Goal: Task Accomplishment & Management: Manage account settings

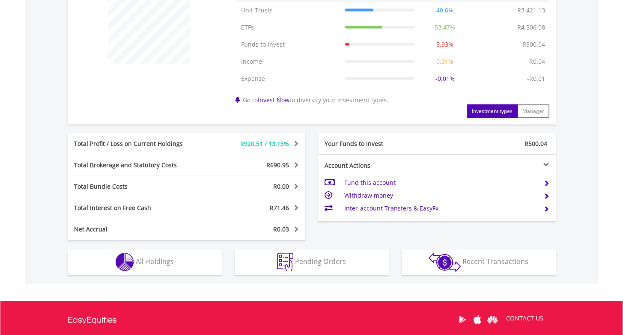
scroll to position [380, 0]
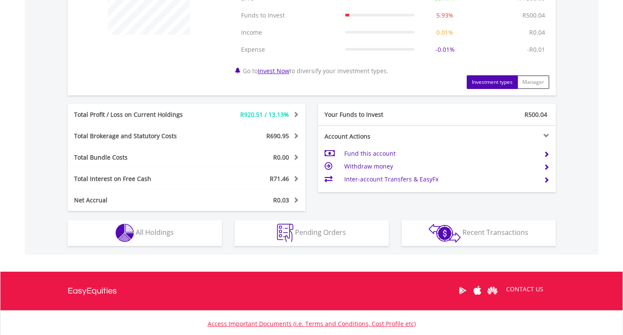
click at [179, 238] on button "Holdings All Holdings" at bounding box center [145, 233] width 154 height 26
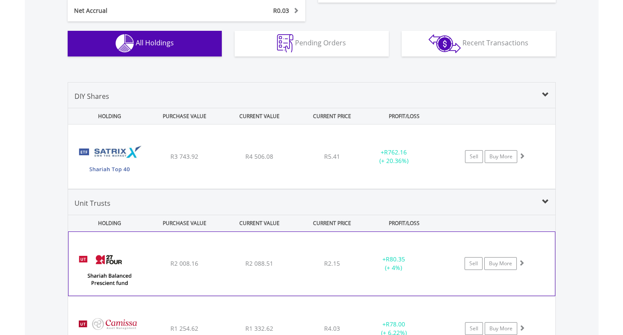
scroll to position [568, 0]
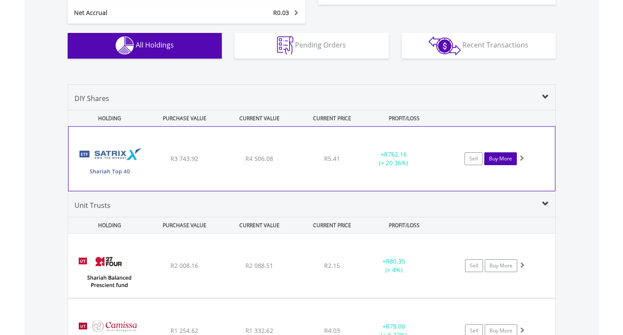
click at [511, 158] on link "Buy More" at bounding box center [500, 158] width 33 height 13
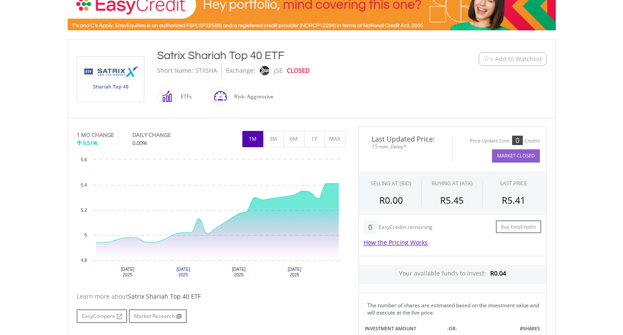
scroll to position [151, 0]
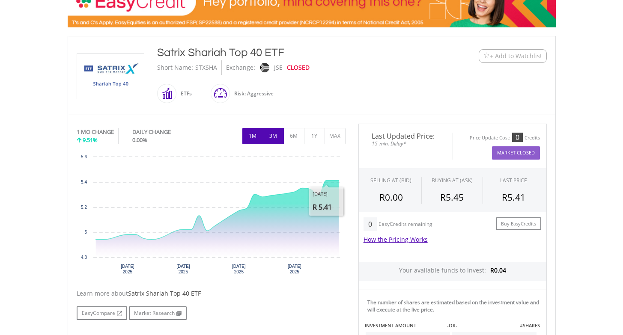
click at [272, 139] on button "3M" at bounding box center [273, 136] width 21 height 16
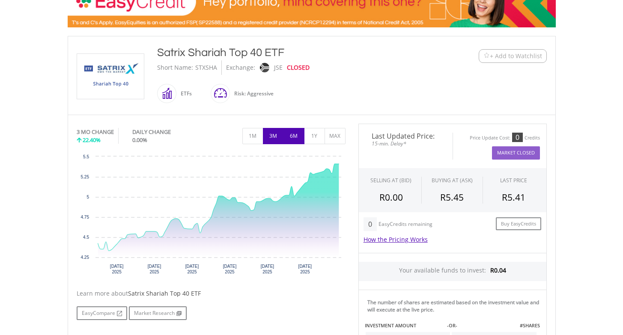
click at [296, 138] on button "6M" at bounding box center [293, 136] width 21 height 16
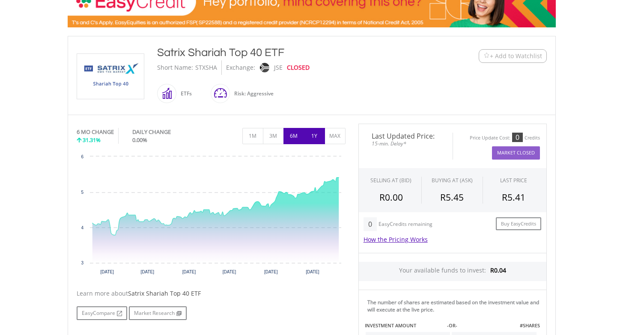
click at [308, 137] on button "1Y" at bounding box center [314, 136] width 21 height 16
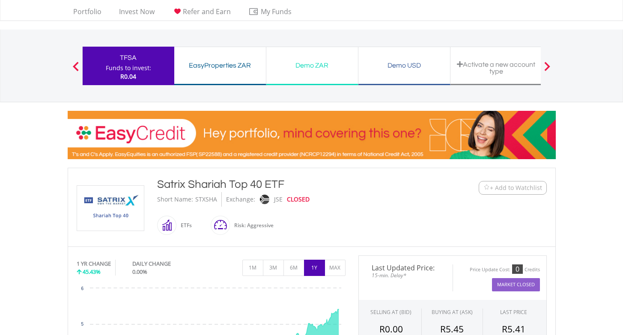
scroll to position [35, 0]
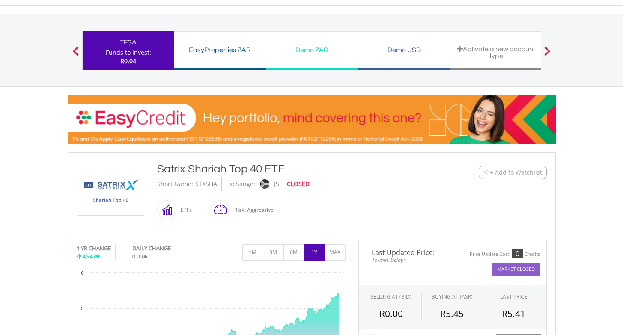
click at [73, 50] on span at bounding box center [76, 50] width 6 height 9
click at [549, 51] on span at bounding box center [547, 50] width 6 height 9
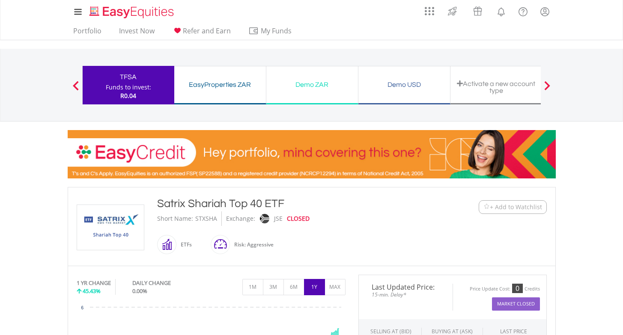
scroll to position [0, 0]
click at [79, 33] on link "Portfolio" at bounding box center [87, 33] width 35 height 13
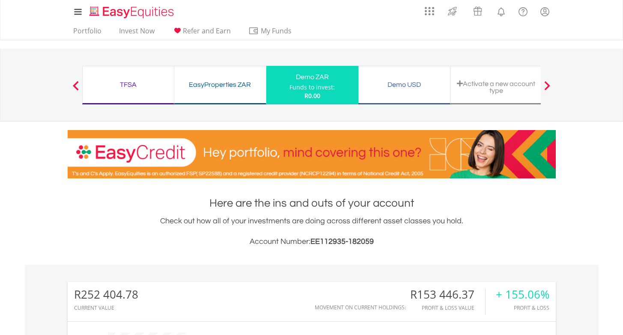
scroll to position [82, 163]
click at [425, 82] on div "Demo USD" at bounding box center [403, 85] width 81 height 12
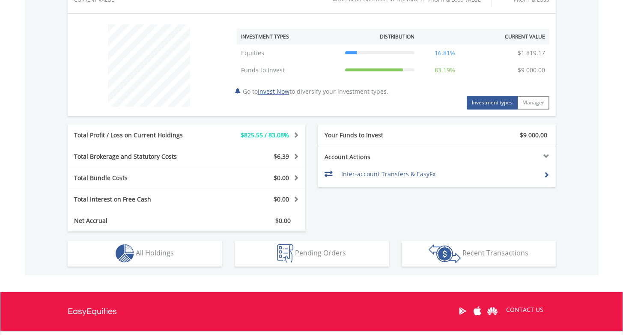
scroll to position [321, 0]
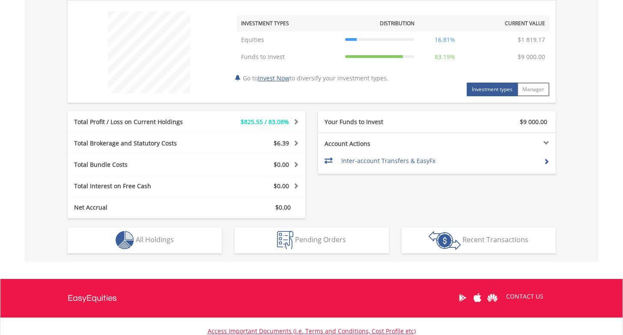
click at [154, 244] on button "Holdings All Holdings" at bounding box center [145, 241] width 154 height 26
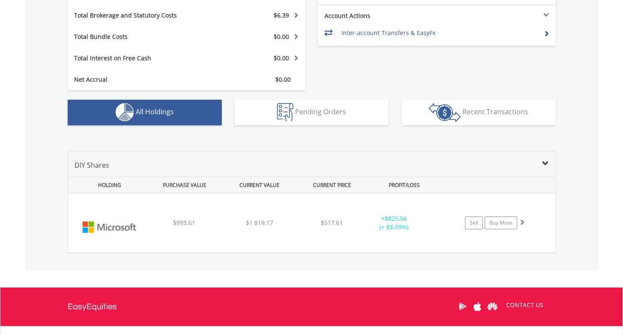
scroll to position [423, 0]
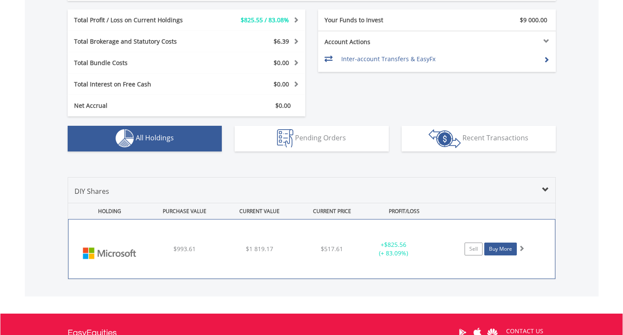
click at [496, 246] on link "Buy More" at bounding box center [500, 249] width 33 height 13
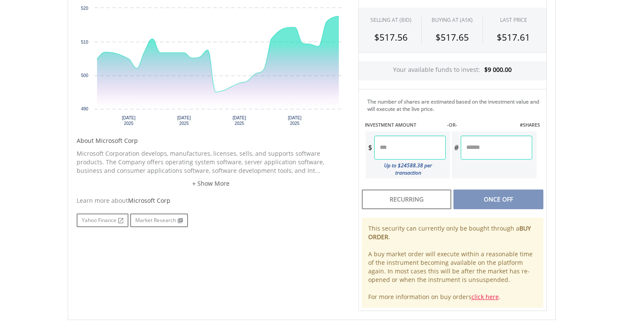
scroll to position [223, 0]
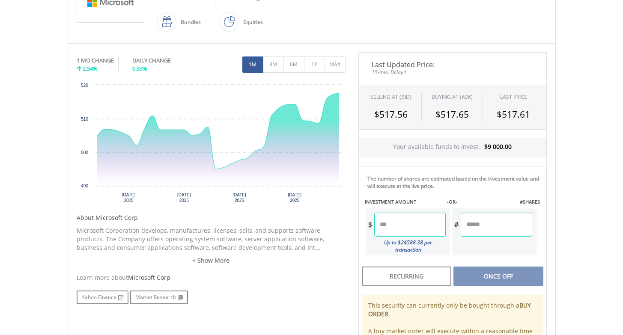
click at [414, 231] on input "number" at bounding box center [409, 225] width 71 height 24
click at [484, 259] on div "Last Updated Price: 15-min. Delay* SELLING AT (BID) BUYING AT (ASK) LAST PRICE …" at bounding box center [452, 220] width 201 height 336
type input "*******"
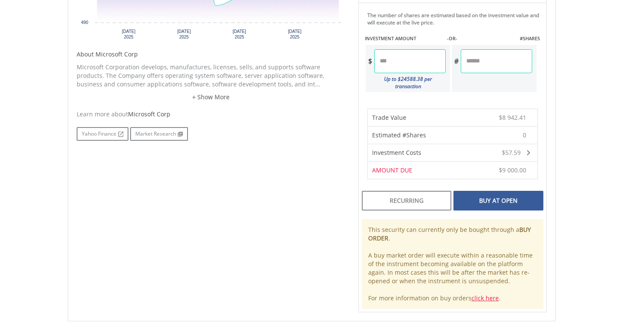
scroll to position [399, 0]
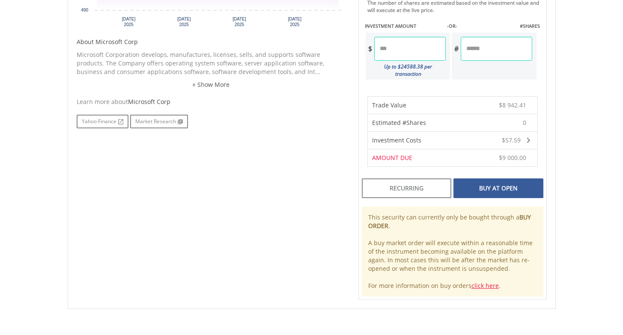
click at [510, 189] on div "Buy At Open" at bounding box center [497, 188] width 89 height 20
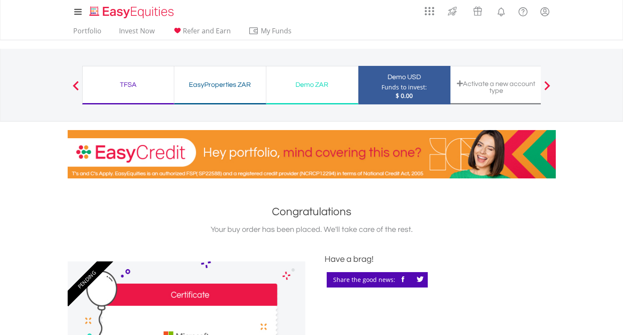
click at [318, 78] on div "Demo ZAR Funds to invest: $ 0.00" at bounding box center [312, 85] width 92 height 39
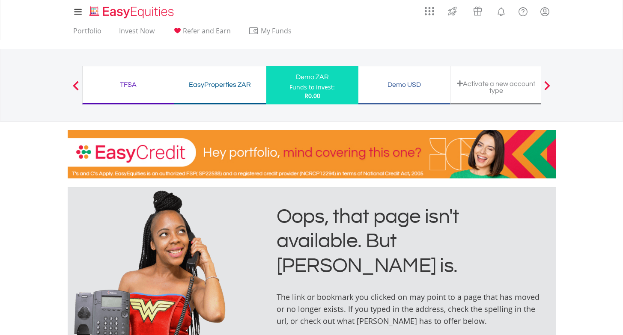
click at [223, 91] on div "EasyProperties ZAR Funds to invest: R0.00" at bounding box center [220, 85] width 92 height 39
click at [548, 87] on span at bounding box center [547, 85] width 6 height 9
click at [215, 83] on div "EasyProperties ZAR" at bounding box center [219, 85] width 81 height 12
click at [128, 85] on div "TFSA" at bounding box center [128, 85] width 81 height 12
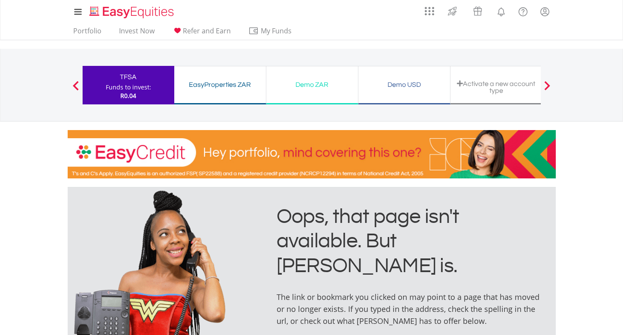
click at [75, 85] on span at bounding box center [76, 85] width 6 height 9
click at [548, 85] on span at bounding box center [547, 85] width 6 height 9
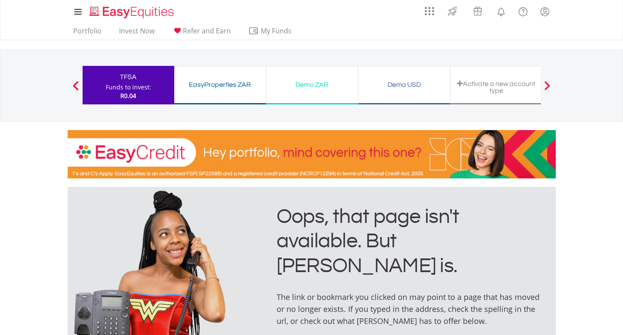
click at [548, 85] on span at bounding box center [547, 85] width 6 height 9
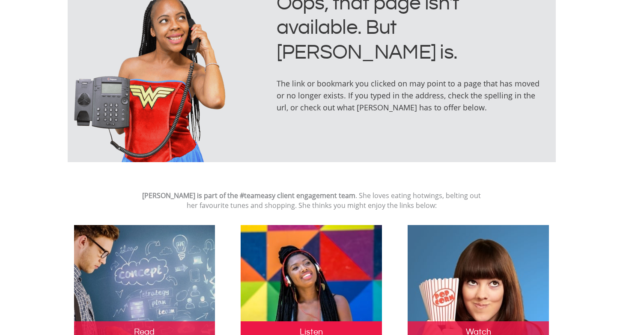
scroll to position [27, 0]
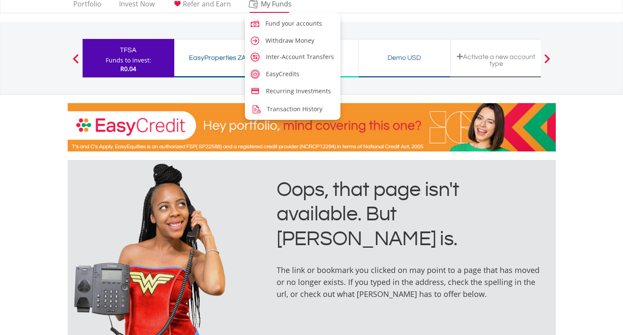
click at [276, 4] on span "My Funds" at bounding box center [276, 3] width 56 height 11
click at [271, 42] on span "Withdraw Money" at bounding box center [291, 40] width 49 height 8
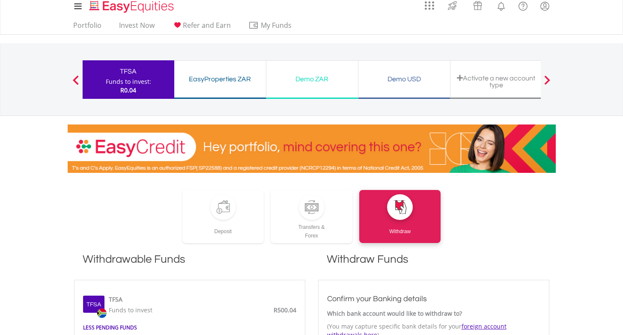
scroll to position [5, 0]
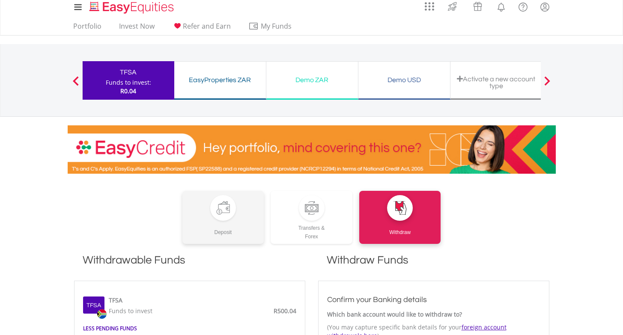
click at [226, 232] on div "Deposit" at bounding box center [223, 229] width 82 height 16
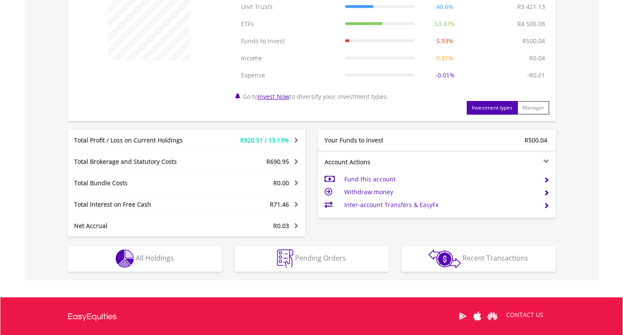
scroll to position [396, 0]
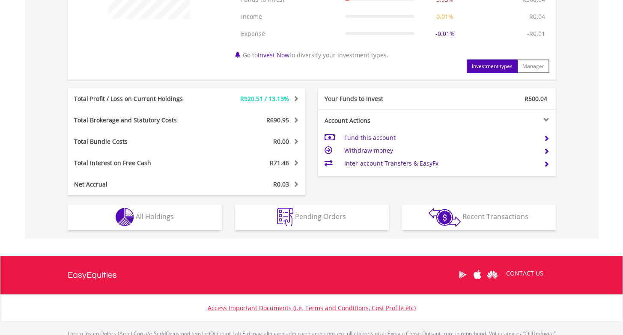
click at [151, 227] on button "Holdings All Holdings" at bounding box center [145, 218] width 154 height 26
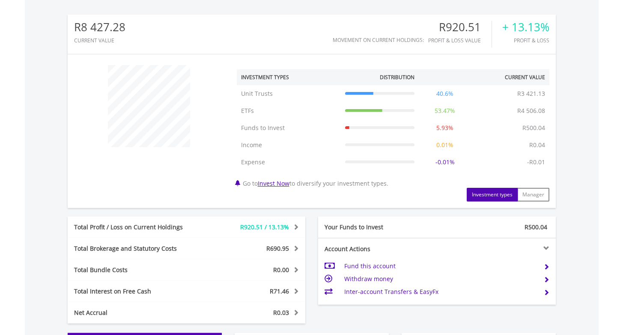
scroll to position [267, 0]
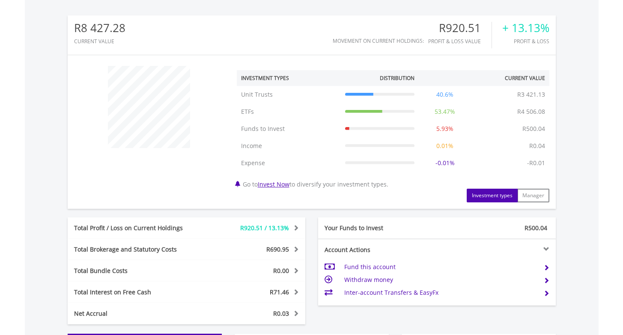
click at [377, 269] on td "Fund this account" at bounding box center [440, 267] width 192 height 13
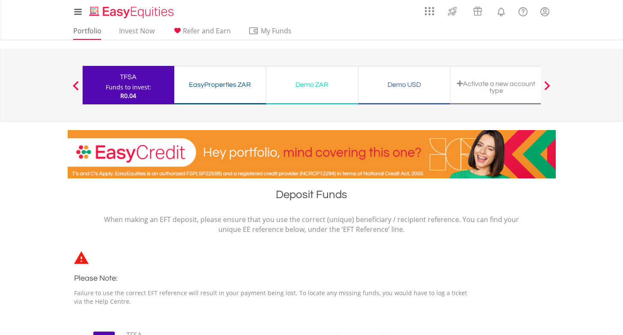
click at [96, 33] on link "Portfolio" at bounding box center [87, 33] width 35 height 13
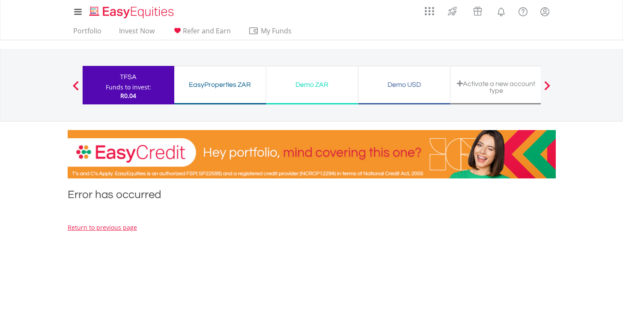
click at [127, 227] on link "Return to previous page" at bounding box center [102, 227] width 69 height 8
click at [140, 86] on div "Funds to invest:" at bounding box center [128, 87] width 45 height 9
click at [75, 83] on span at bounding box center [76, 85] width 6 height 9
click at [93, 35] on link "Portfolio" at bounding box center [87, 33] width 35 height 13
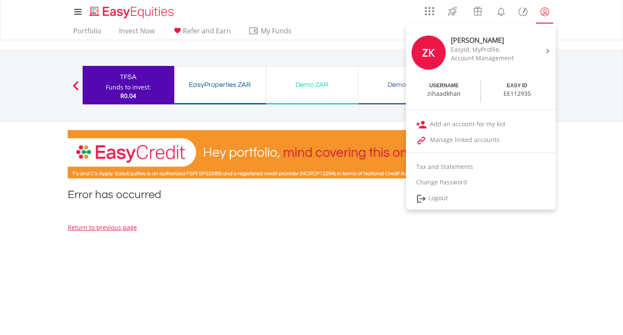
click at [547, 12] on lord-icon "My Profile" at bounding box center [544, 11] width 11 height 11
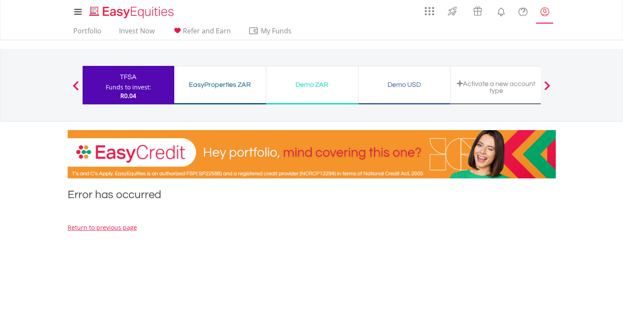
click at [547, 12] on lord-icon "My Profile" at bounding box center [544, 11] width 11 height 11
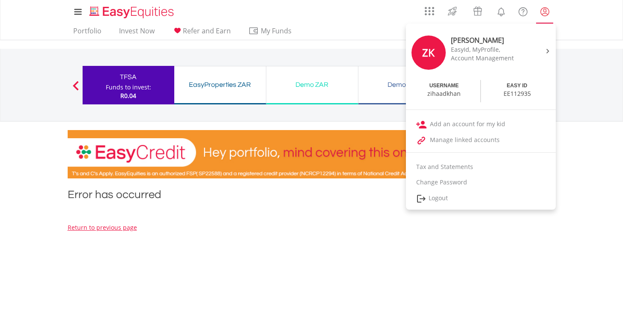
click at [547, 50] on img at bounding box center [547, 51] width 3 height 5
click at [430, 196] on link "Logout" at bounding box center [481, 199] width 150 height 18
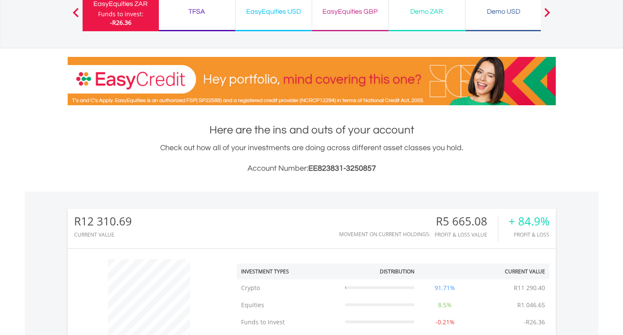
scroll to position [82, 163]
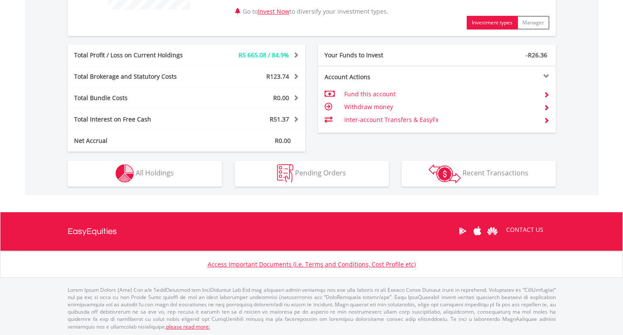
click at [199, 175] on button "Holdings All Holdings" at bounding box center [145, 174] width 154 height 26
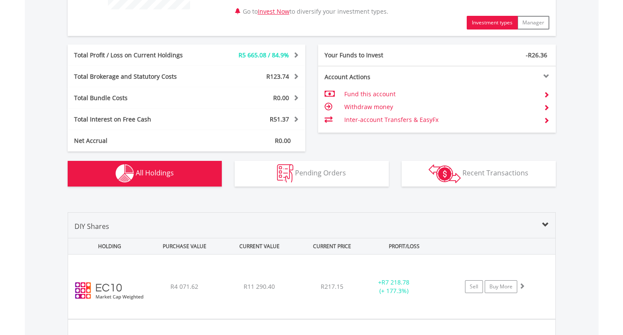
scroll to position [571, 0]
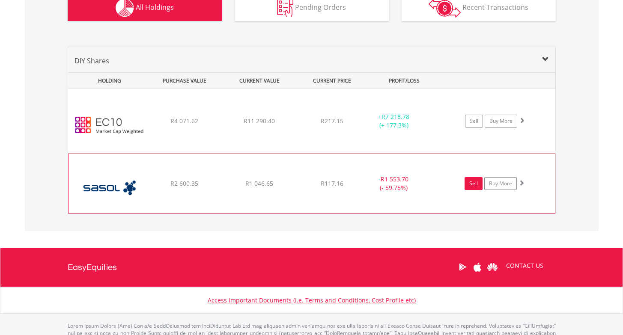
click at [469, 184] on link "Sell" at bounding box center [473, 183] width 18 height 13
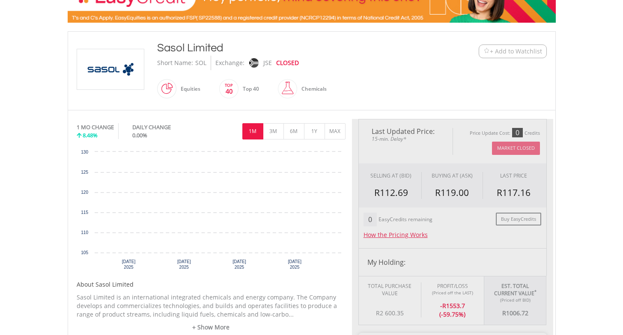
scroll to position [229, 0]
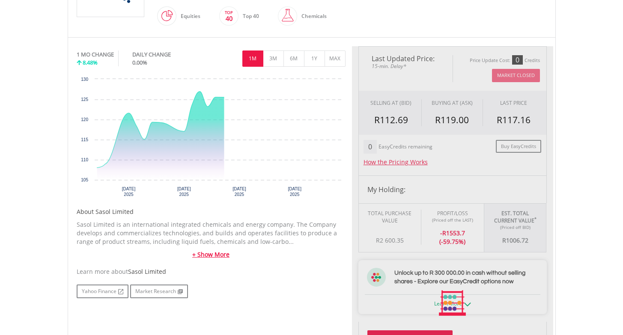
type input "*******"
type input "******"
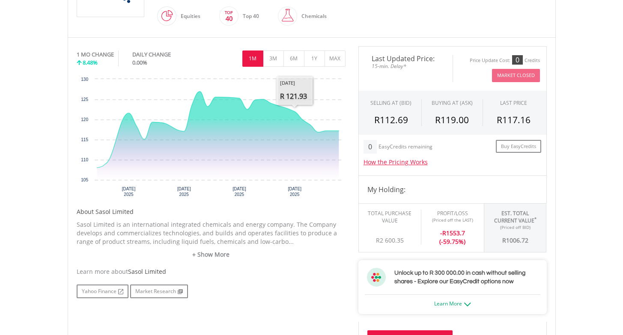
click at [276, 50] on div "1M 3M 6M 1Y MAX" at bounding box center [211, 48] width 269 height 4
click at [276, 54] on button "3M" at bounding box center [273, 59] width 21 height 16
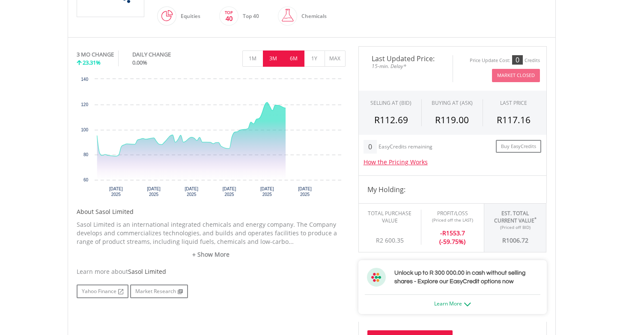
click at [294, 60] on button "6M" at bounding box center [293, 59] width 21 height 16
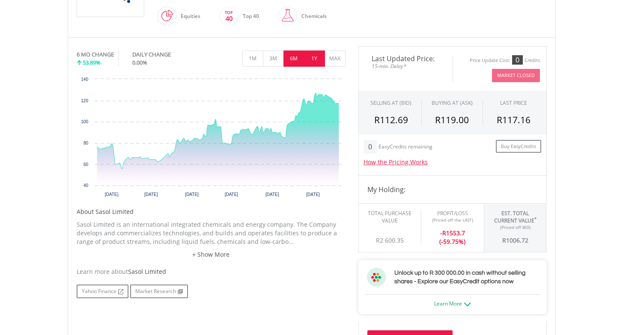
click at [311, 61] on button "1Y" at bounding box center [314, 59] width 21 height 16
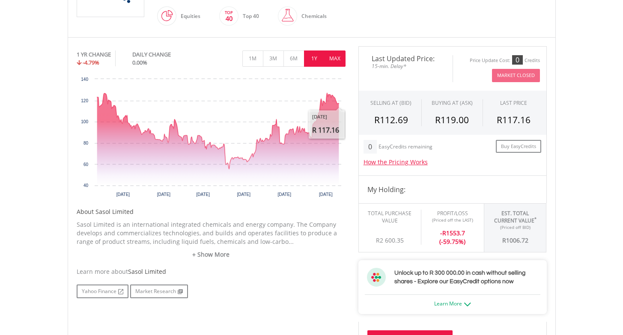
click at [334, 62] on button "MAX" at bounding box center [334, 59] width 21 height 16
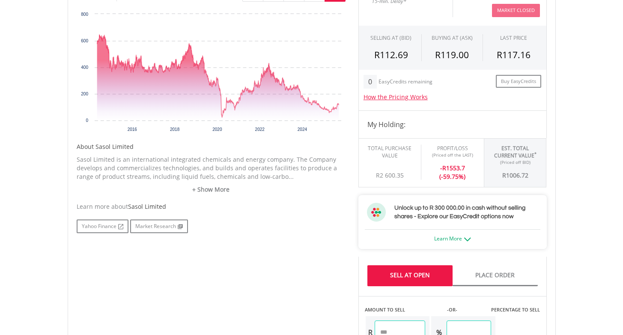
scroll to position [380, 0]
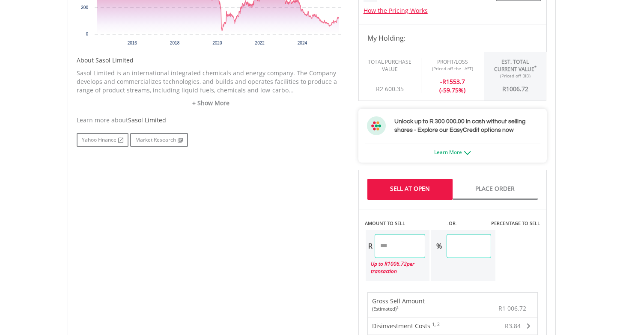
click at [396, 191] on link "Sell At Open" at bounding box center [409, 189] width 85 height 21
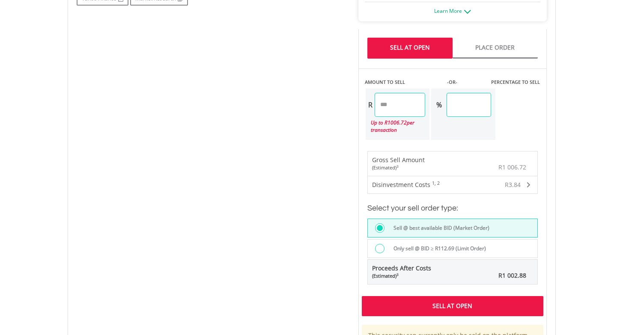
scroll to position [578, 0]
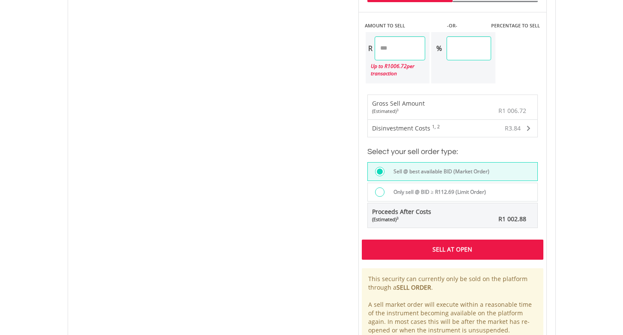
click at [430, 247] on div "Sell At Open" at bounding box center [452, 250] width 181 height 20
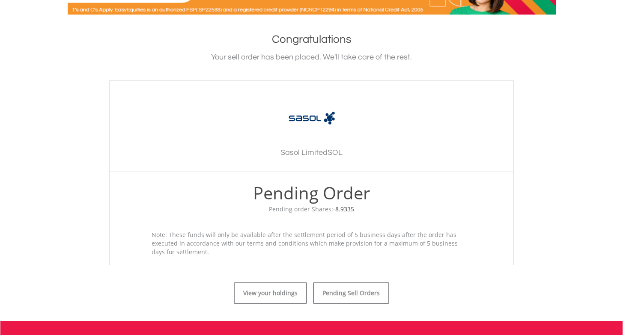
scroll to position [186, 0]
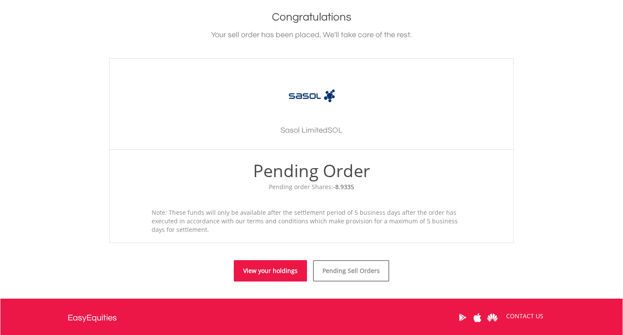
click at [254, 278] on link "View your holdings" at bounding box center [270, 270] width 73 height 21
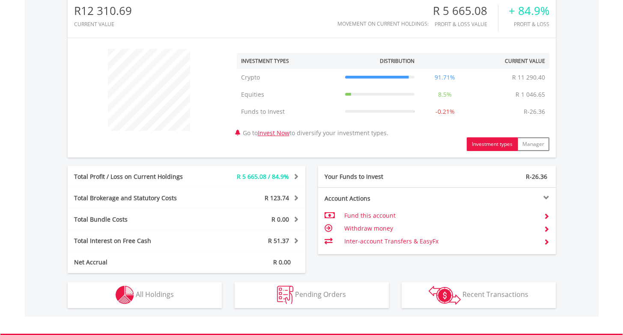
scroll to position [351, 0]
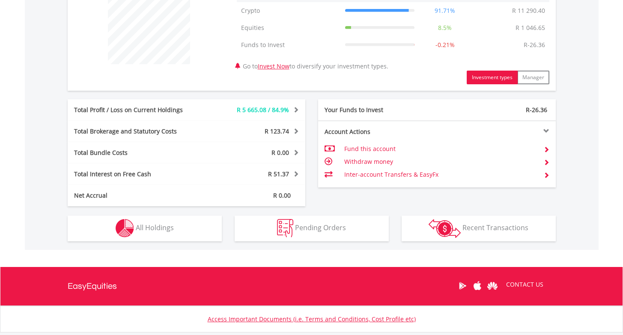
click at [160, 233] on button "Holdings All Holdings" at bounding box center [145, 229] width 154 height 26
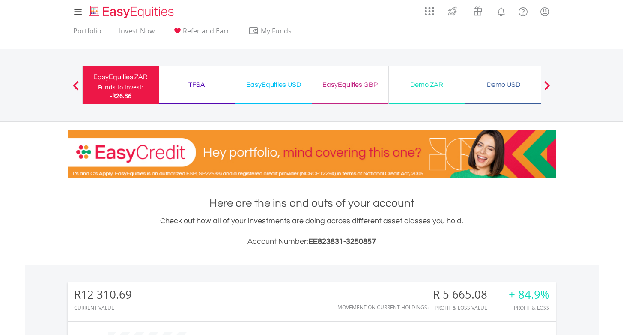
scroll to position [0, 0]
click at [203, 84] on div "TFSA" at bounding box center [197, 85] width 66 height 12
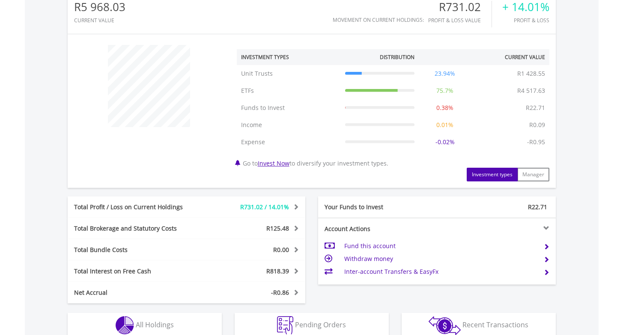
scroll to position [410, 0]
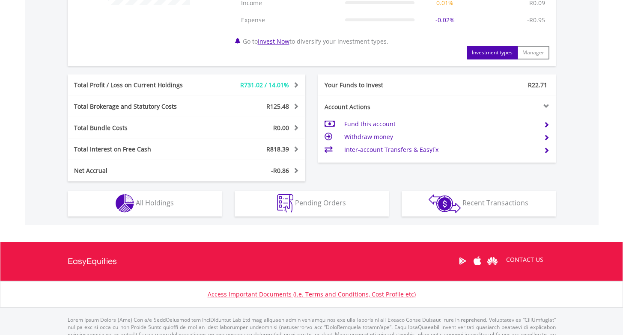
click at [171, 204] on span "All Holdings" at bounding box center [155, 202] width 38 height 9
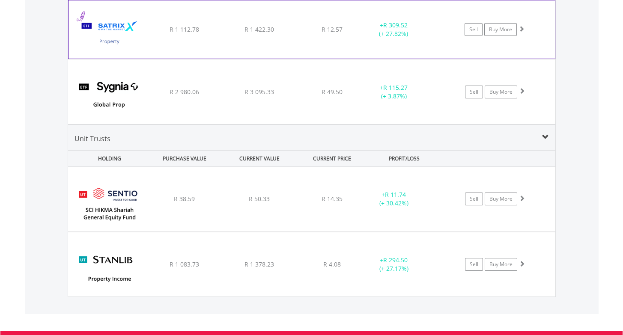
scroll to position [700, 0]
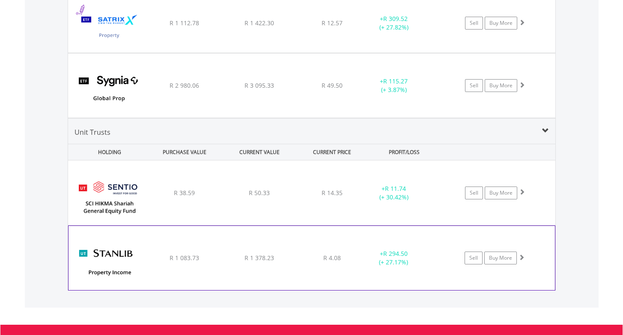
click at [129, 260] on img at bounding box center [110, 262] width 74 height 51
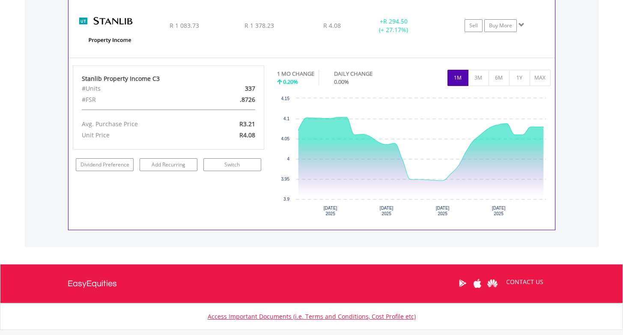
scroll to position [948, 0]
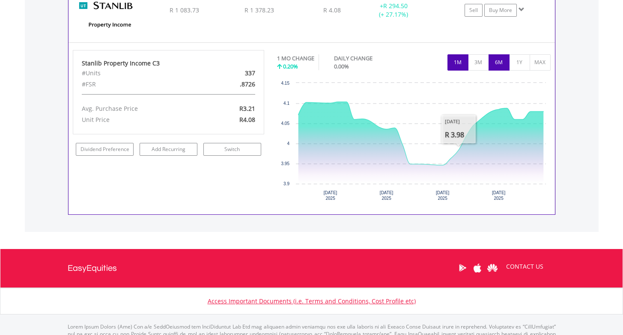
click at [501, 62] on button "6M" at bounding box center [498, 62] width 21 height 16
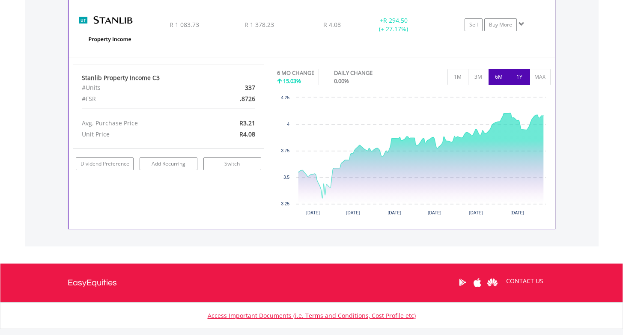
click at [518, 73] on button "1Y" at bounding box center [519, 77] width 21 height 16
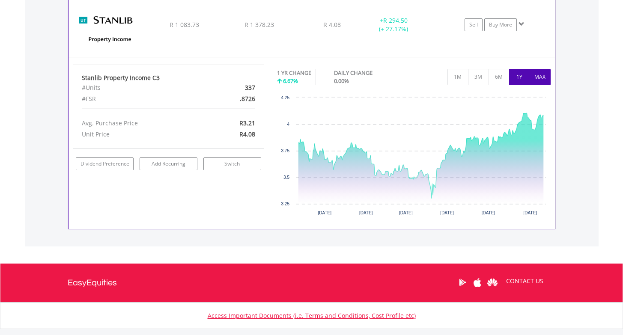
click at [538, 77] on button "MAX" at bounding box center [539, 77] width 21 height 16
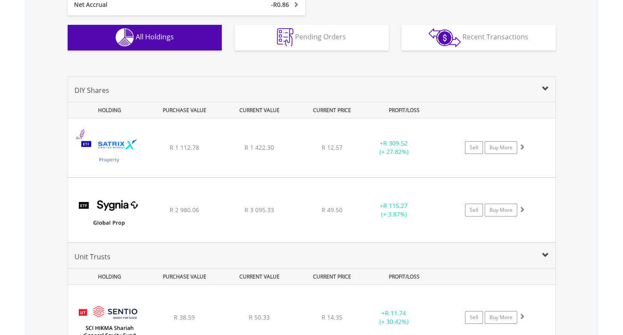
scroll to position [575, 0]
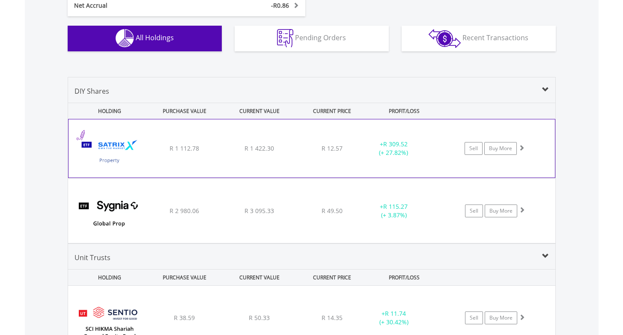
click at [369, 154] on div "+ R 309.52 (+ 27.82%)" at bounding box center [393, 148] width 64 height 17
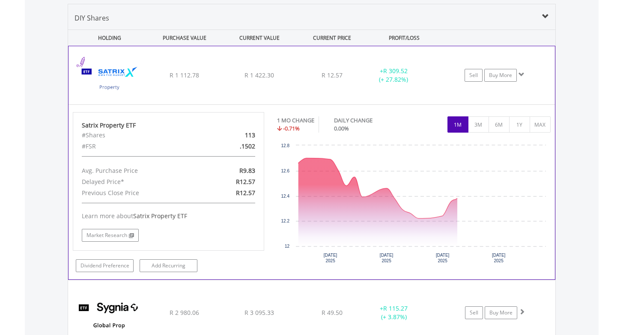
scroll to position [660, 0]
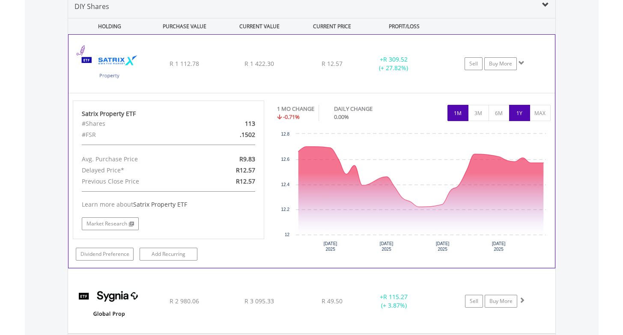
click at [518, 117] on button "1Y" at bounding box center [519, 113] width 21 height 16
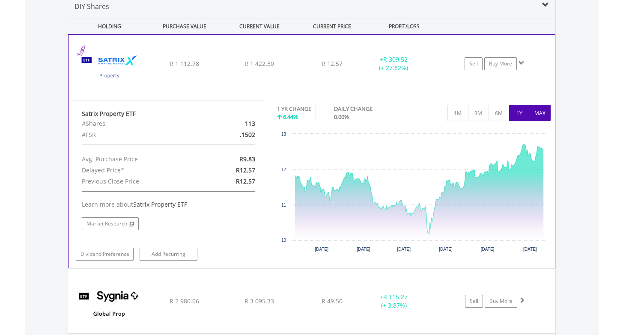
click at [541, 114] on button "MAX" at bounding box center [539, 113] width 21 height 16
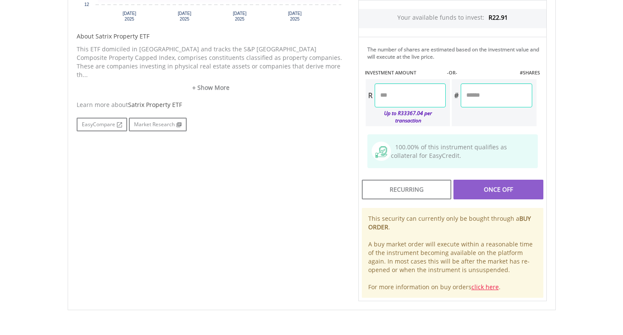
scroll to position [447, 0]
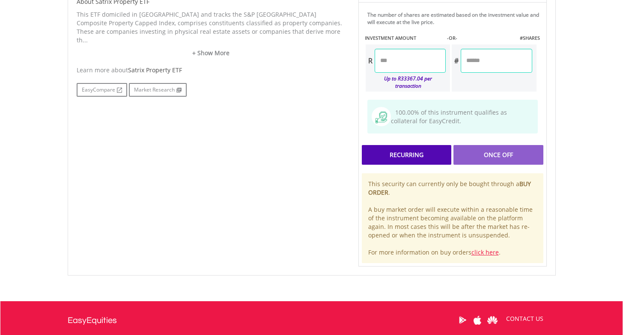
click at [402, 155] on div "Recurring" at bounding box center [406, 155] width 89 height 20
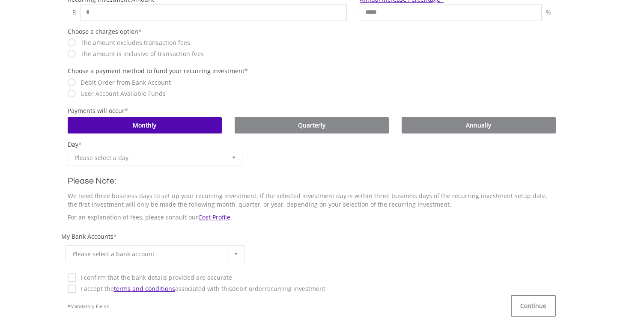
scroll to position [296, 0]
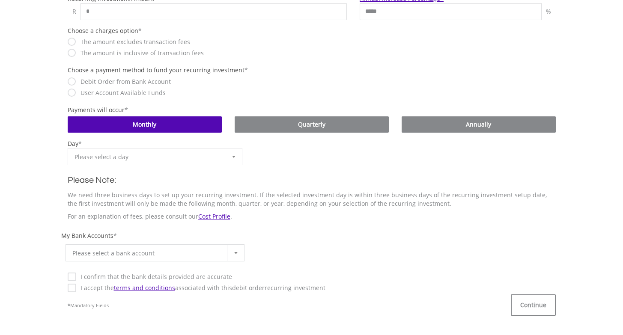
click at [243, 160] on div "**********" at bounding box center [155, 153] width 188 height 26
click at [234, 157] on b at bounding box center [233, 157] width 3 height 2
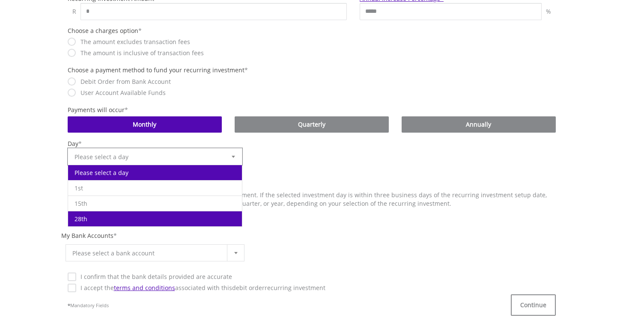
click at [155, 219] on li "28th" at bounding box center [155, 218] width 174 height 15
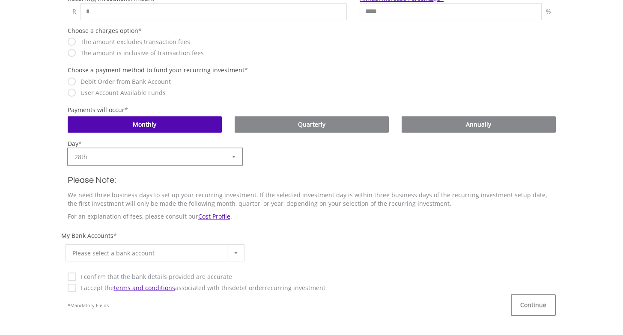
click at [238, 253] on div at bounding box center [235, 253] width 17 height 16
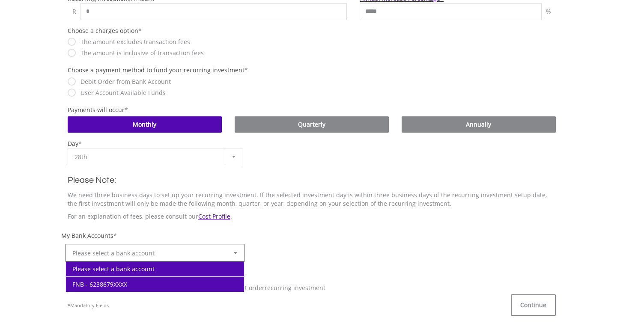
click at [143, 281] on li "FNB - 6238679XXXX" at bounding box center [155, 283] width 178 height 15
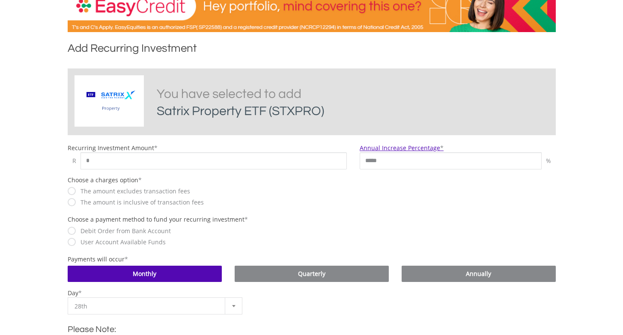
scroll to position [89, 0]
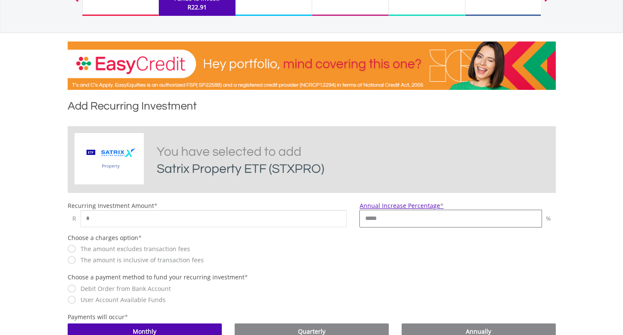
click at [446, 216] on input "*****" at bounding box center [451, 218] width 182 height 17
type input "*"
click at [385, 252] on div "Choose a charges option * The amount excludes transaction fees The amount is in…" at bounding box center [311, 254] width 501 height 40
click at [123, 216] on input "*" at bounding box center [213, 218] width 267 height 17
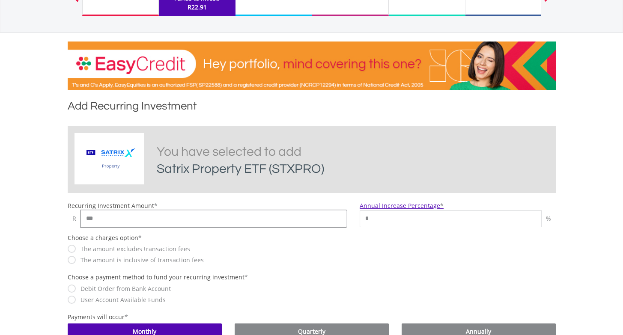
type input "***"
click at [301, 263] on div "The amount is inclusive of transaction fees" at bounding box center [207, 260] width 279 height 9
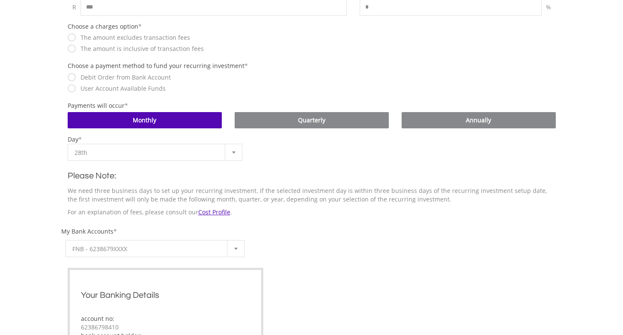
scroll to position [321, 0]
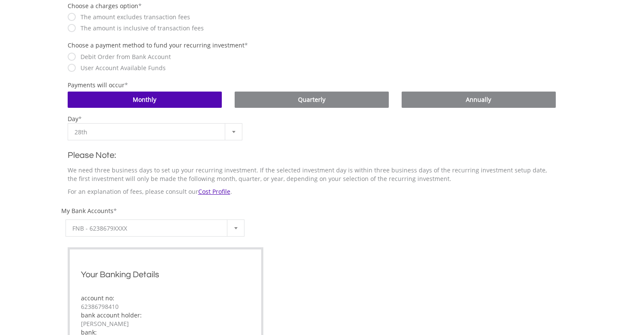
click at [235, 133] on b at bounding box center [233, 132] width 3 height 2
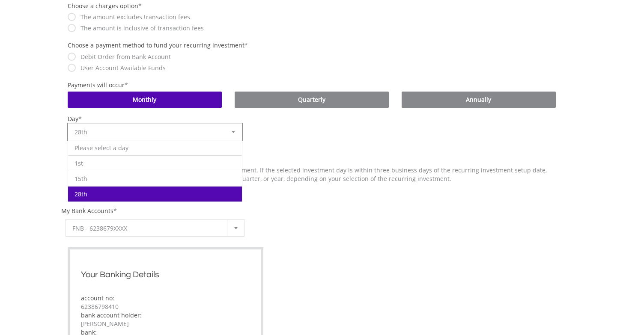
click at [284, 146] on div "Please Note: We need three business days to set up your recurring investment. I…" at bounding box center [311, 170] width 501 height 60
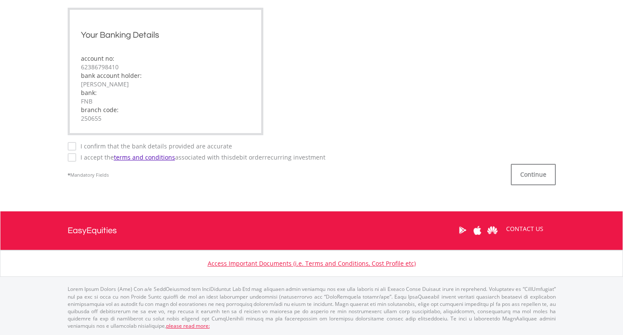
scroll to position [560, 0]
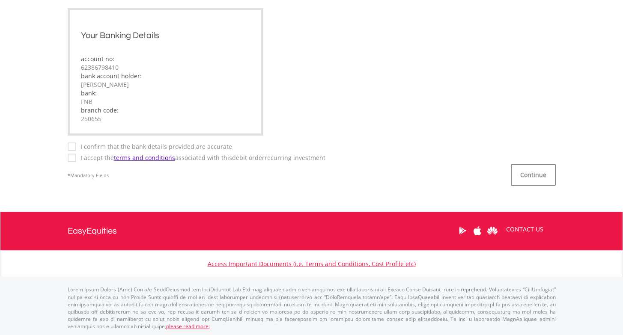
click at [76, 146] on label "I confirm that the bank details provided are accurate" at bounding box center [154, 147] width 156 height 9
click at [76, 155] on label "I accept the terms and conditions associated with this Debit Order recurring in…" at bounding box center [200, 158] width 249 height 9
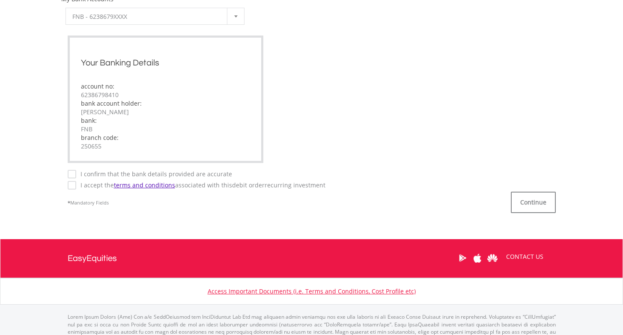
scroll to position [544, 0]
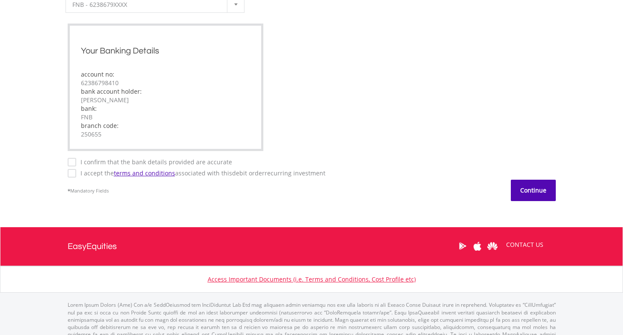
click at [529, 191] on button "Continue" at bounding box center [533, 190] width 45 height 21
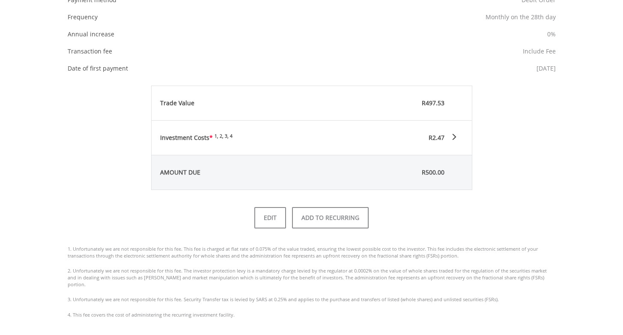
scroll to position [355, 0]
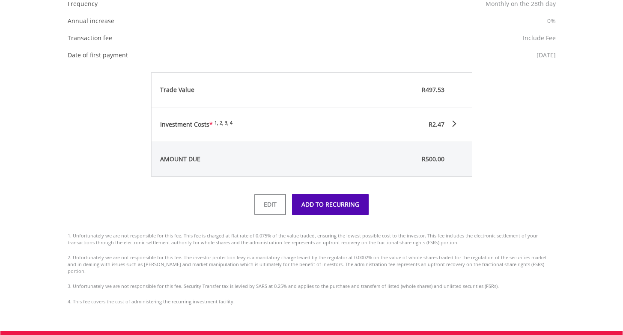
click at [346, 203] on button "ADD TO RECURRING" at bounding box center [330, 204] width 77 height 21
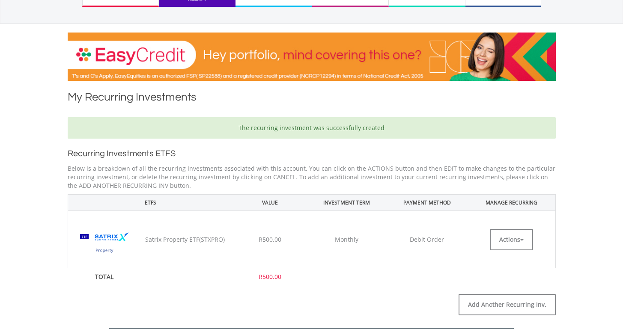
scroll to position [190, 0]
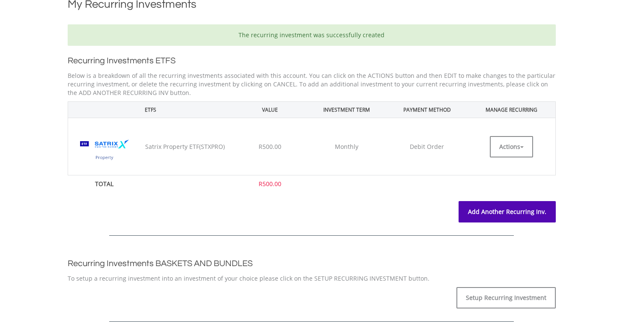
click at [481, 214] on link "Add Another Recurring Inv." at bounding box center [506, 211] width 97 height 21
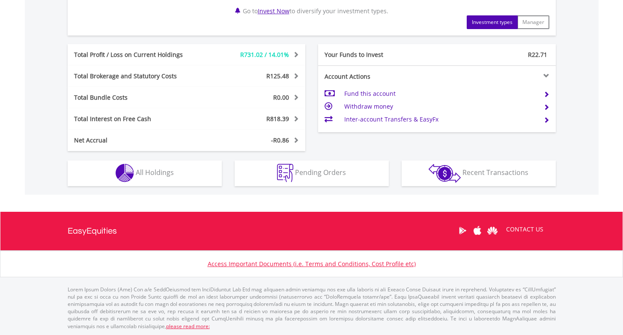
scroll to position [440, 0]
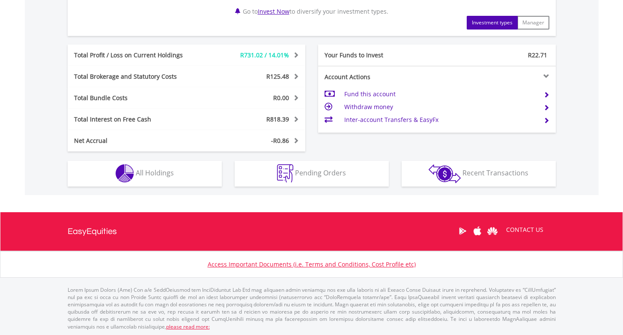
click at [198, 176] on button "Holdings All Holdings" at bounding box center [145, 174] width 154 height 26
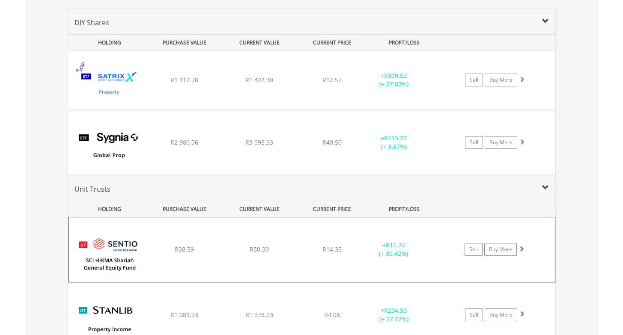
scroll to position [644, 0]
click at [389, 248] on div "+ R11.74 (+ 30.42%)" at bounding box center [393, 248] width 64 height 17
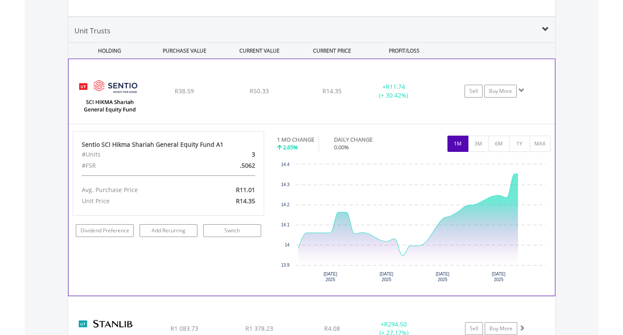
scroll to position [807, 0]
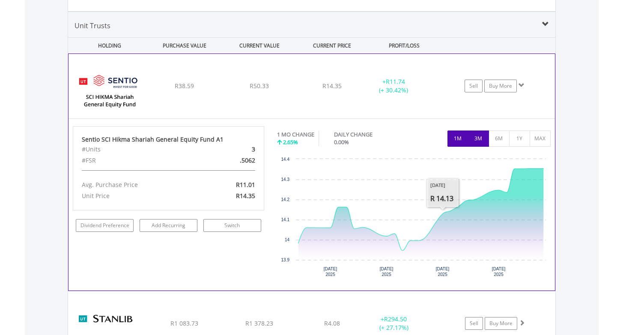
click at [478, 139] on button "3M" at bounding box center [478, 139] width 21 height 16
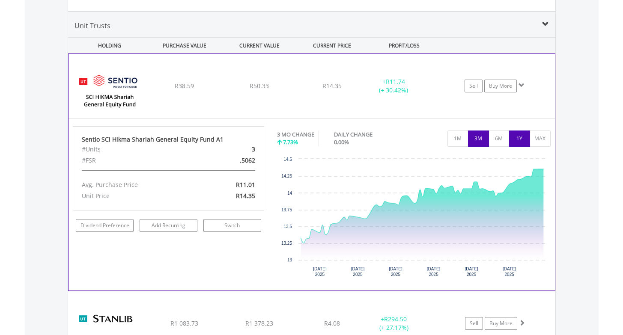
click at [515, 138] on button "1Y" at bounding box center [519, 139] width 21 height 16
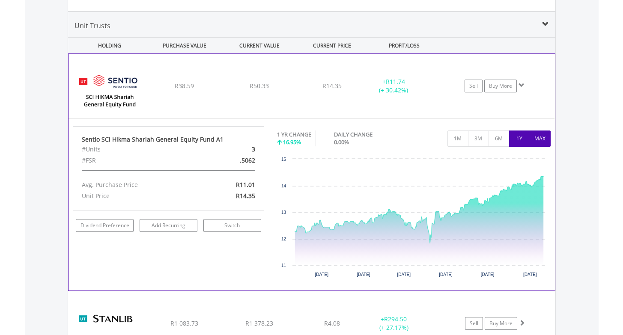
click at [540, 139] on button "MAX" at bounding box center [539, 139] width 21 height 16
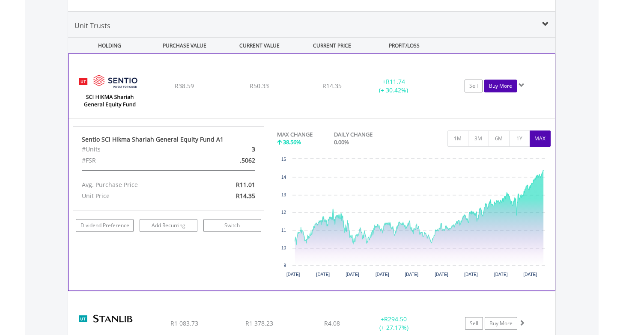
click at [500, 85] on link "Buy More" at bounding box center [500, 86] width 33 height 13
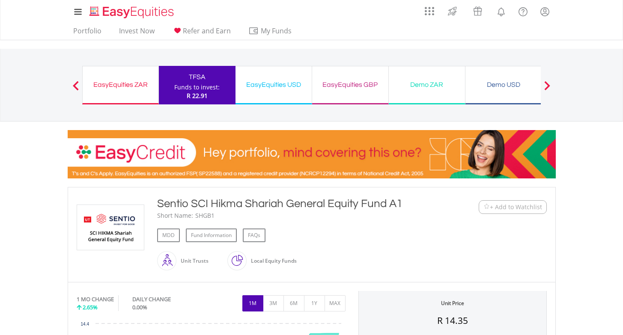
click at [133, 85] on div "EasyEquities ZAR" at bounding box center [120, 85] width 65 height 12
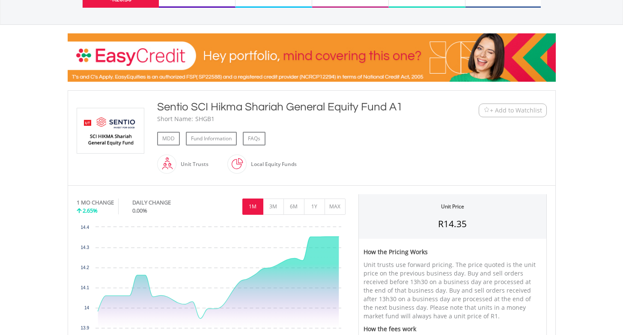
scroll to position [56, 0]
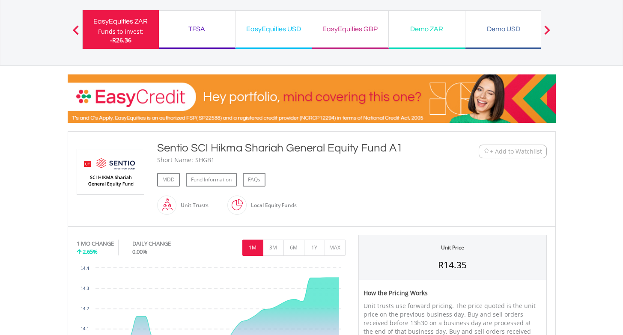
click at [127, 27] on div "EasyEquities ZAR" at bounding box center [121, 21] width 66 height 12
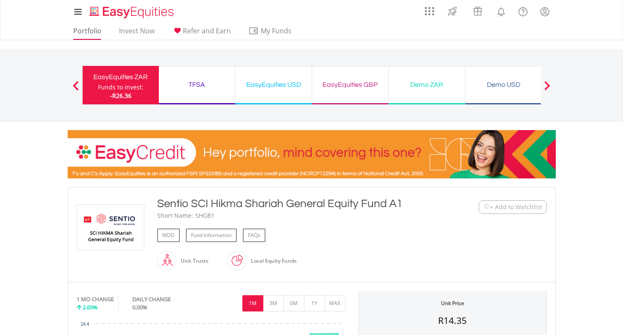
click at [84, 33] on link "Portfolio" at bounding box center [87, 33] width 35 height 13
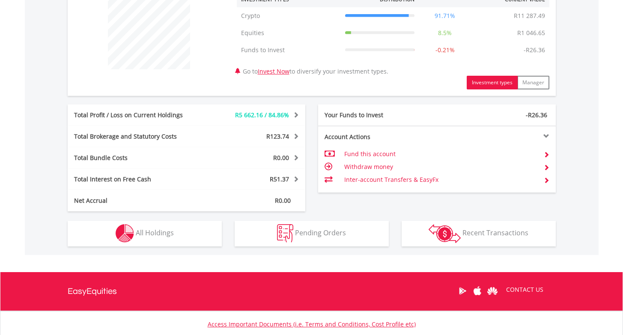
scroll to position [370, 0]
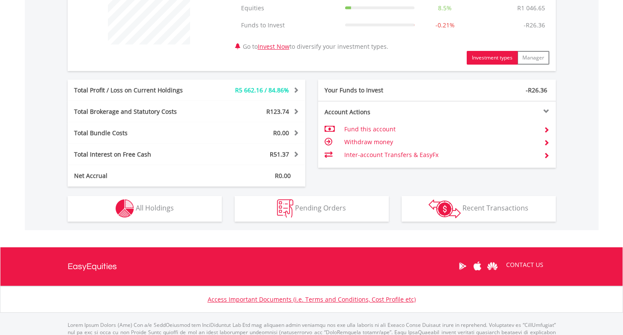
click at [157, 212] on button "Holdings All Holdings" at bounding box center [145, 209] width 154 height 26
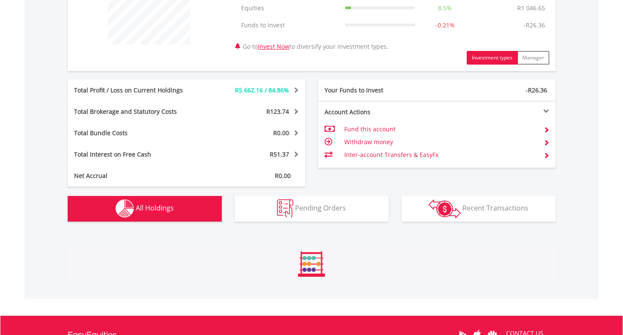
scroll to position [607, 0]
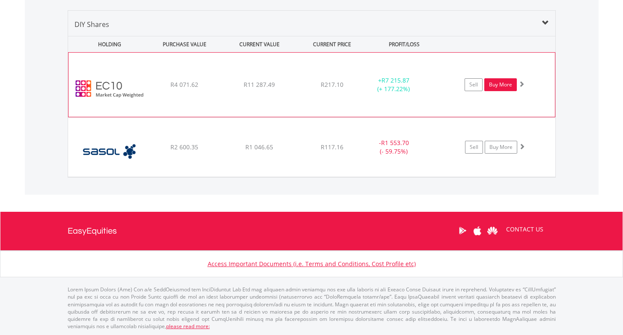
click at [504, 86] on link "Buy More" at bounding box center [500, 84] width 33 height 13
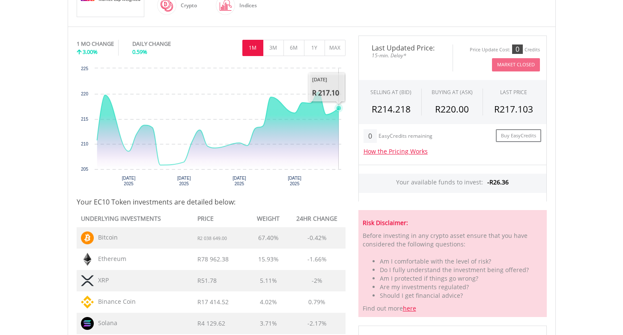
scroll to position [244, 0]
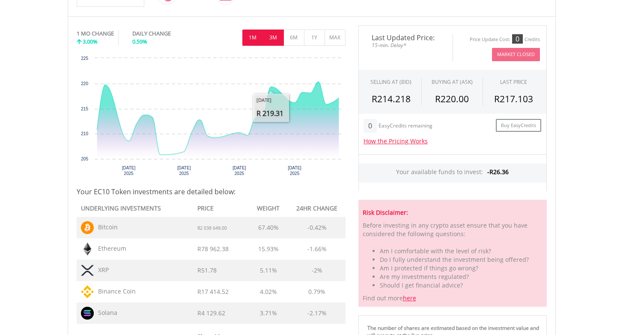
click at [273, 35] on button "3M" at bounding box center [273, 38] width 21 height 16
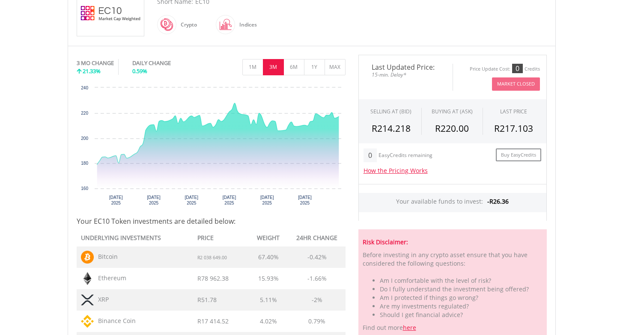
scroll to position [194, 0]
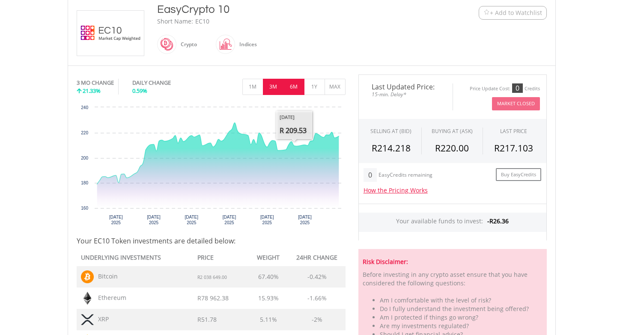
click at [295, 90] on button "6M" at bounding box center [293, 87] width 21 height 16
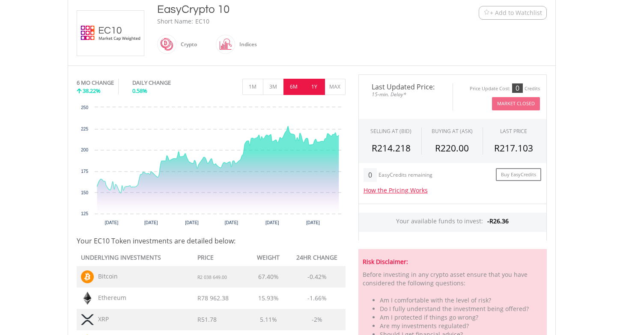
click at [316, 92] on button "1Y" at bounding box center [314, 87] width 21 height 16
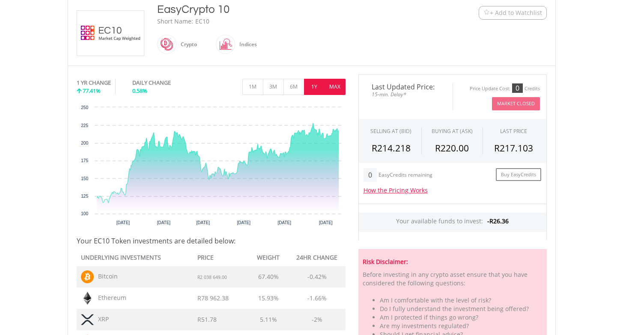
click at [336, 86] on button "MAX" at bounding box center [334, 87] width 21 height 16
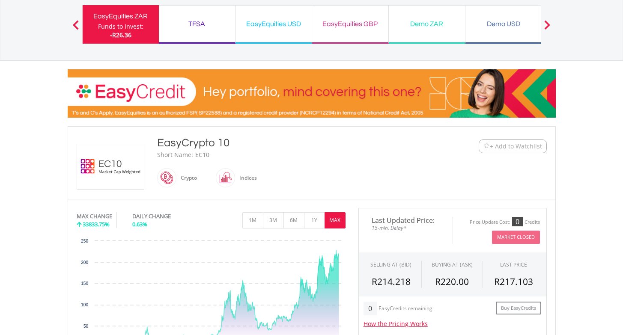
scroll to position [63, 0]
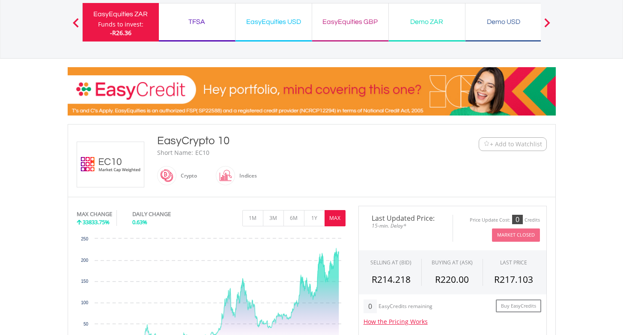
click at [201, 22] on div "TFSA" at bounding box center [197, 22] width 66 height 12
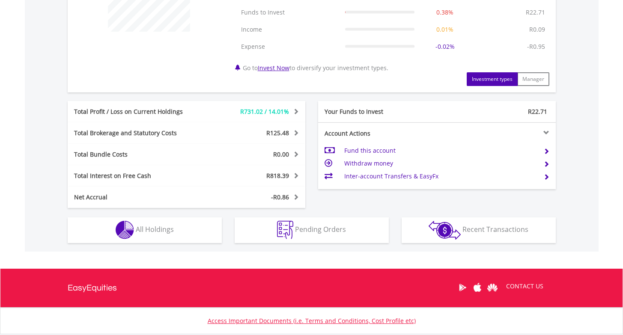
scroll to position [428, 0]
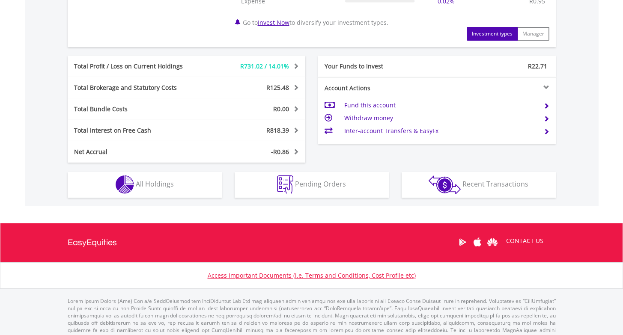
click at [157, 185] on span "All Holdings" at bounding box center [155, 183] width 38 height 9
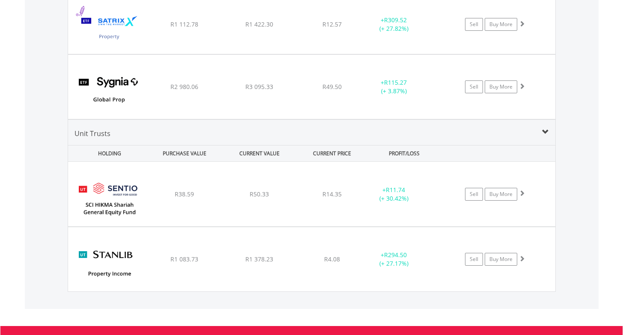
scroll to position [749, 0]
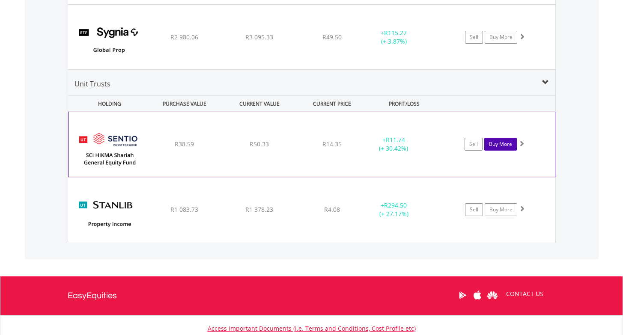
click at [505, 146] on link "Buy More" at bounding box center [500, 144] width 33 height 13
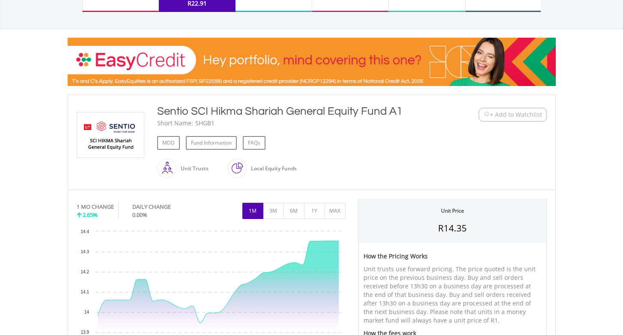
scroll to position [100, 0]
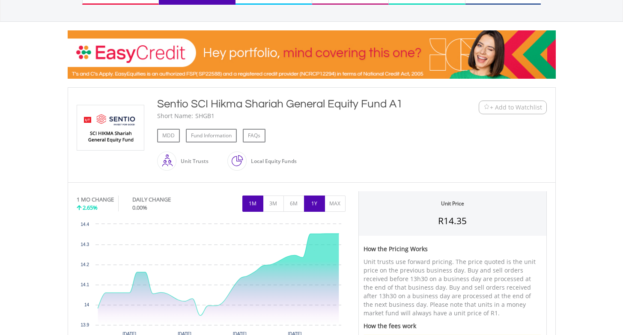
click at [319, 204] on button "1Y" at bounding box center [314, 204] width 21 height 16
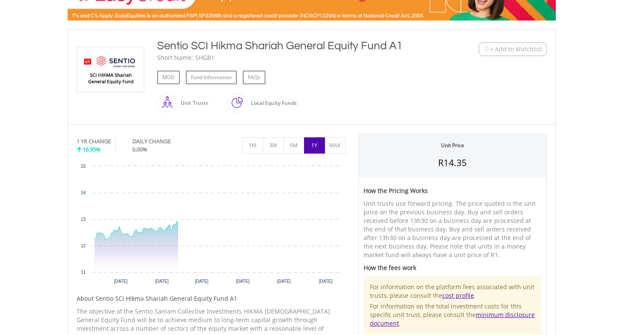
scroll to position [174, 0]
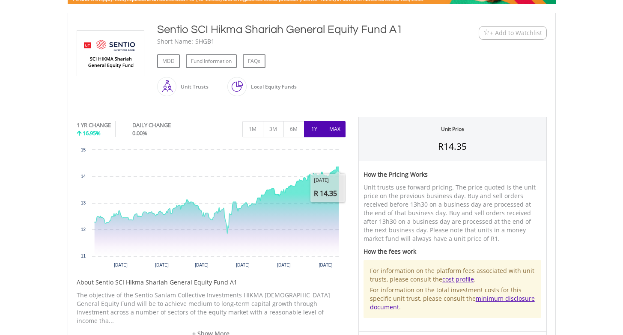
click at [338, 129] on button "MAX" at bounding box center [334, 129] width 21 height 16
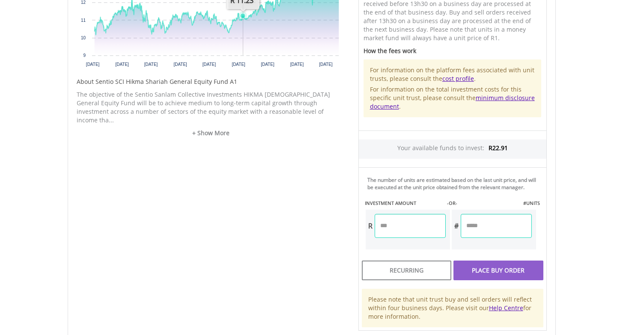
scroll to position [431, 0]
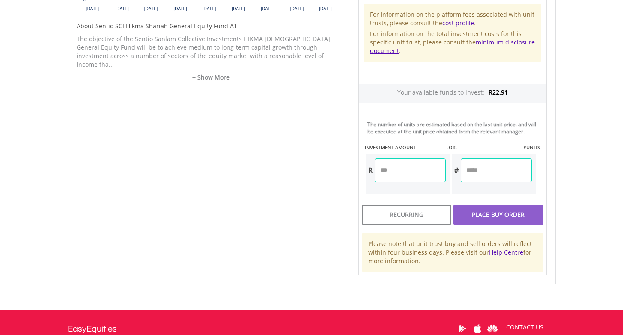
click at [419, 182] on input "number" at bounding box center [409, 170] width 71 height 24
click at [417, 222] on div "Unit Price R14.35 How the Pricing Works Unit trusts use forward pricing. The pr…" at bounding box center [452, 67] width 201 height 415
type input "******"
type input "*******"
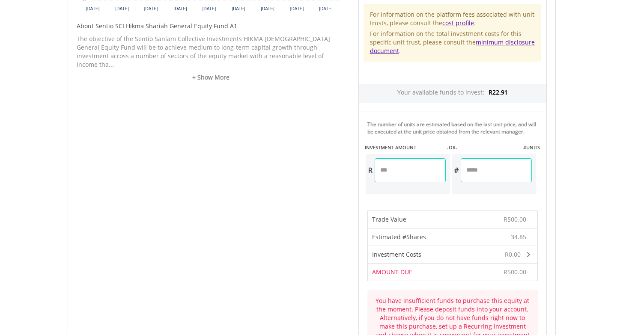
scroll to position [533, 0]
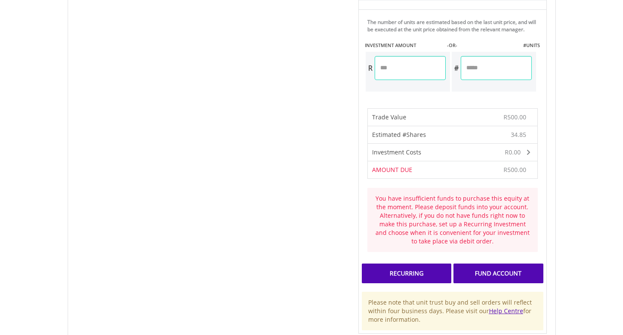
click at [383, 283] on div "Recurring" at bounding box center [406, 274] width 89 height 20
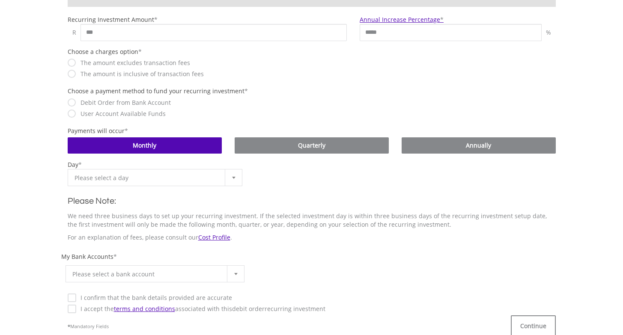
scroll to position [290, 0]
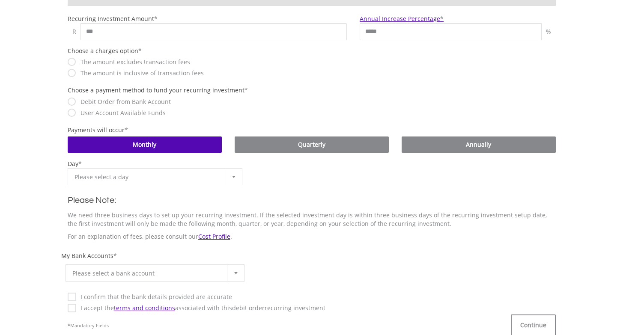
click at [229, 175] on div at bounding box center [233, 177] width 17 height 16
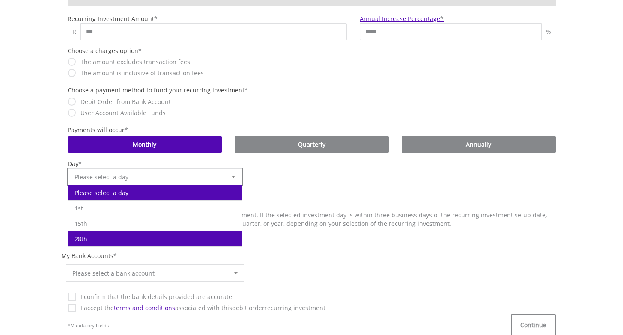
click at [89, 239] on li "28th" at bounding box center [155, 238] width 174 height 15
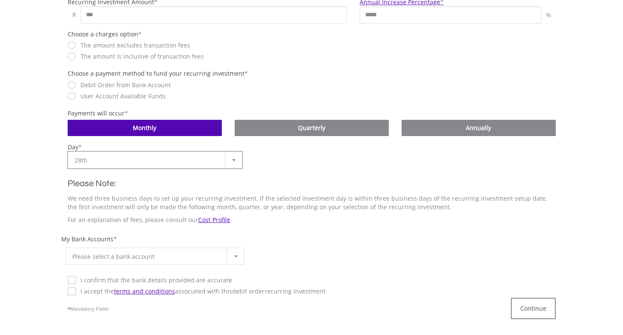
scroll to position [357, 0]
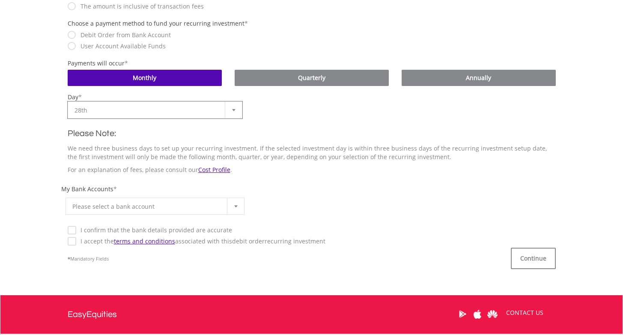
click at [240, 205] on div at bounding box center [235, 206] width 17 height 16
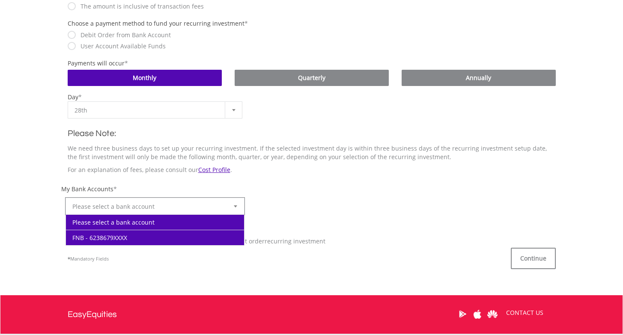
click at [105, 236] on li "FNB - 6238679XXXX" at bounding box center [155, 237] width 178 height 15
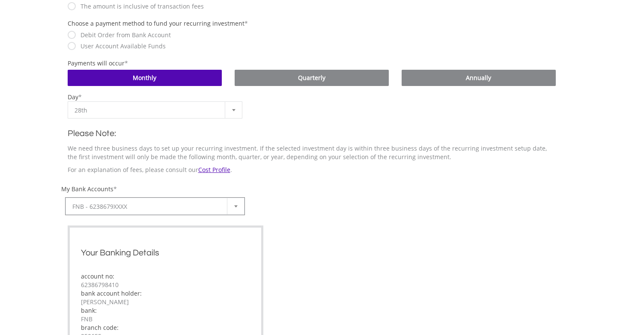
click at [73, 228] on div "Your Banking Details account no: 62386798410 bank account holder: Nabeelah Khan…" at bounding box center [166, 290] width 196 height 128
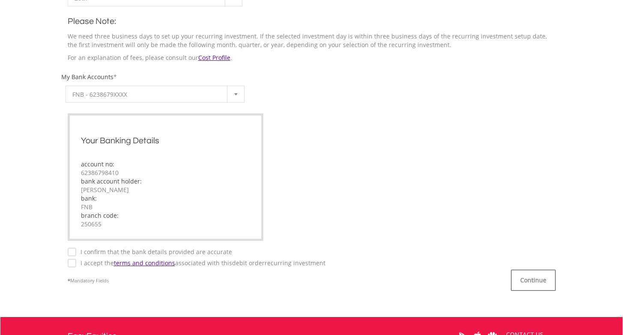
scroll to position [514, 0]
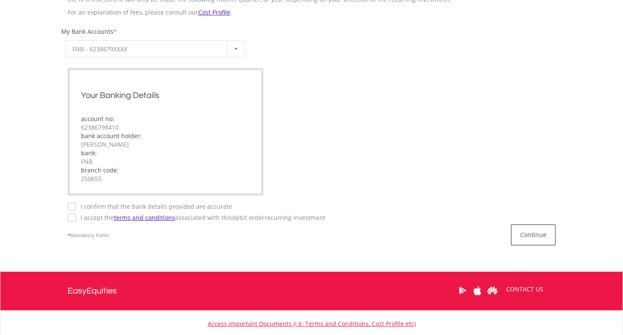
click at [76, 204] on label "I confirm that the bank details provided are accurate" at bounding box center [154, 206] width 156 height 9
click at [76, 220] on label "I accept the terms and conditions associated with this Debit Order recurring in…" at bounding box center [200, 218] width 249 height 9
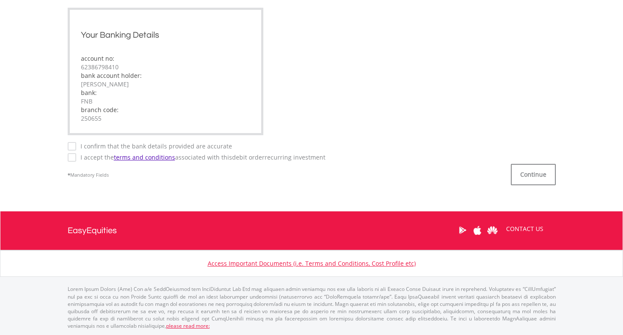
scroll to position [574, 0]
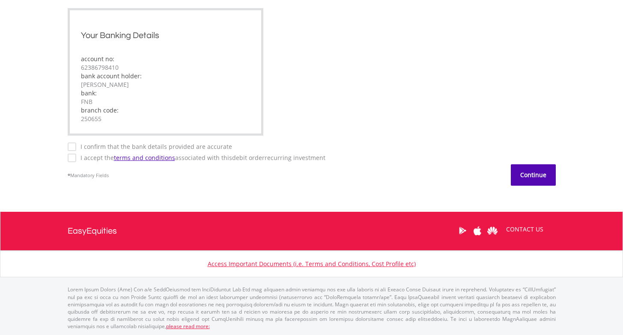
click at [524, 180] on button "Continue" at bounding box center [533, 174] width 45 height 21
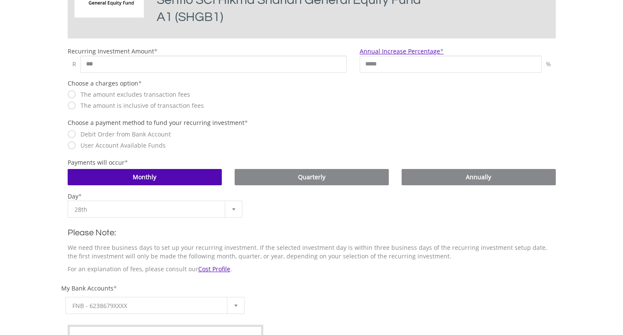
scroll to position [241, 0]
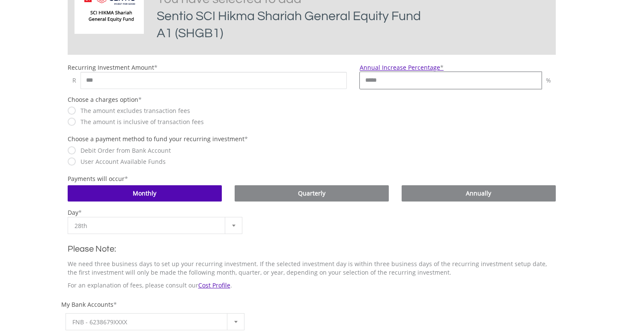
drag, startPoint x: 397, startPoint y: 80, endPoint x: 350, endPoint y: 79, distance: 47.1
click at [350, 80] on div "Recurring Investment Amount * R *** Annual Increase Percentage * ***** %" at bounding box center [311, 76] width 501 height 26
type input "*"
click at [362, 125] on div "Choose a charges option * The amount excludes transaction fees The amount is in…" at bounding box center [311, 115] width 501 height 40
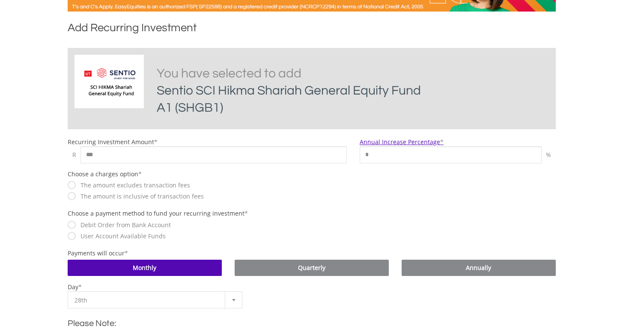
scroll to position [240, 0]
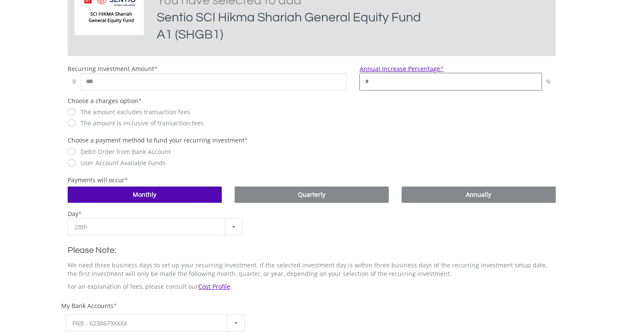
click at [392, 81] on input "*" at bounding box center [451, 81] width 182 height 17
click at [202, 89] on input "***" at bounding box center [213, 81] width 267 height 17
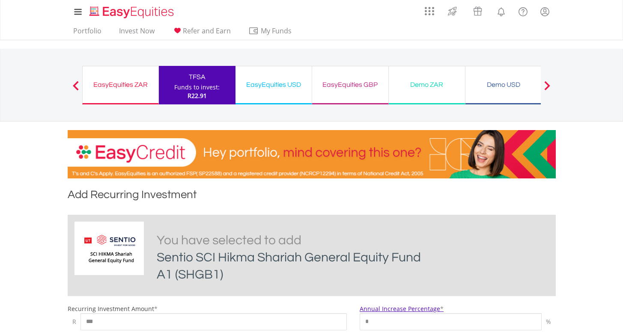
scroll to position [0, 0]
click at [201, 84] on div "Funds to invest:" at bounding box center [196, 87] width 45 height 9
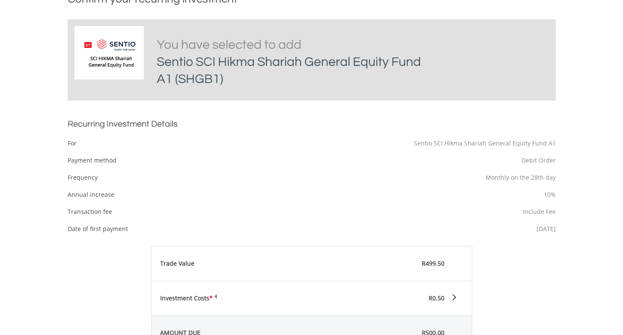
scroll to position [270, 0]
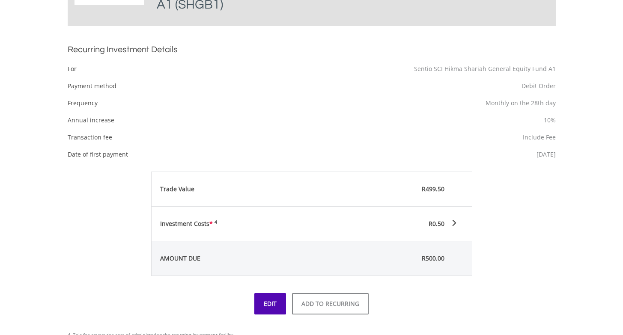
click at [272, 306] on link "EDIT" at bounding box center [270, 303] width 32 height 21
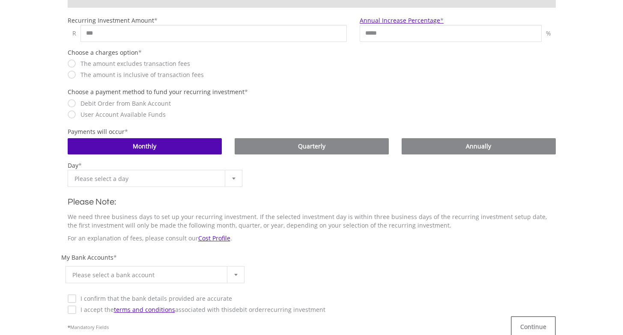
scroll to position [295, 0]
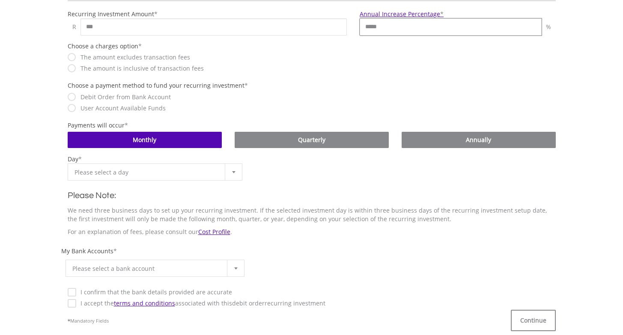
click at [393, 33] on input "*****" at bounding box center [451, 26] width 182 height 17
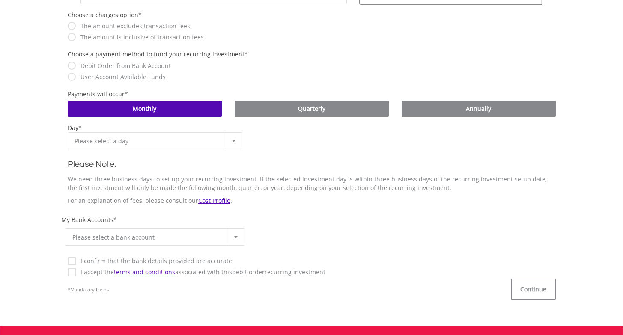
scroll to position [223, 0]
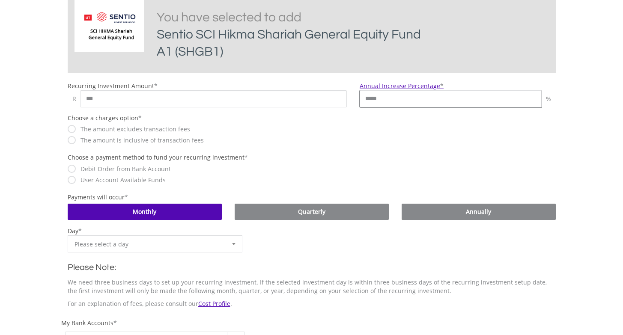
drag, startPoint x: 389, startPoint y: 100, endPoint x: 324, endPoint y: 100, distance: 65.1
click at [324, 100] on div "Recurring Investment Amount * R *** Annual Increase Percentage * ***** %" at bounding box center [311, 95] width 501 height 26
click at [374, 136] on div "Choose a charges option * The amount excludes transaction fees The amount is in…" at bounding box center [311, 134] width 501 height 40
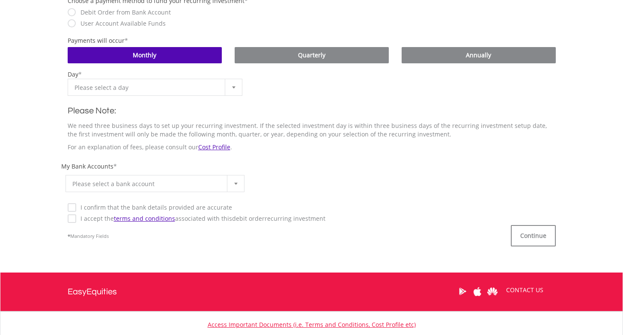
scroll to position [399, 0]
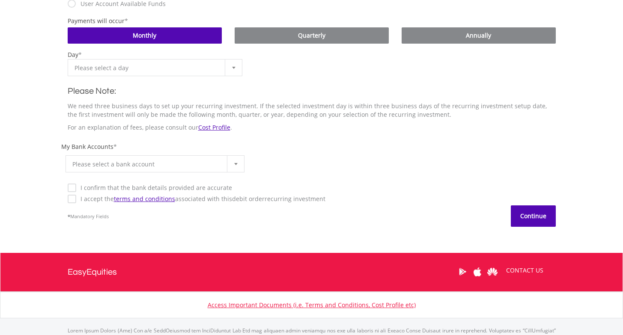
click at [525, 219] on button "Continue" at bounding box center [533, 215] width 45 height 21
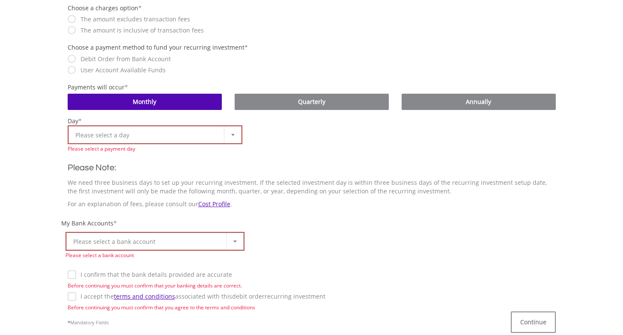
scroll to position [276, 0]
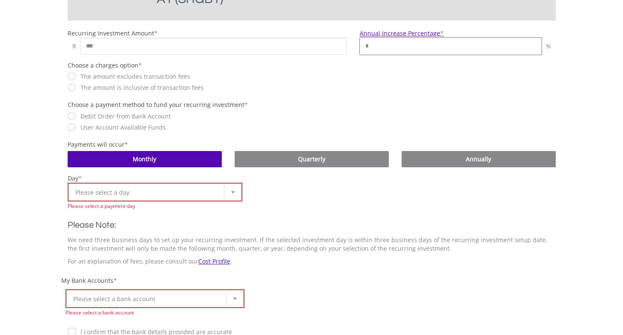
drag, startPoint x: 375, startPoint y: 49, endPoint x: 330, endPoint y: 45, distance: 46.0
click at [330, 45] on div "Recurring Investment Amount * R *** Annual Increase Percentage * * %" at bounding box center [311, 42] width 501 height 26
type input "*"
click at [294, 92] on div "The amount is inclusive of transaction fees" at bounding box center [207, 87] width 279 height 9
click at [228, 197] on div at bounding box center [232, 192] width 17 height 16
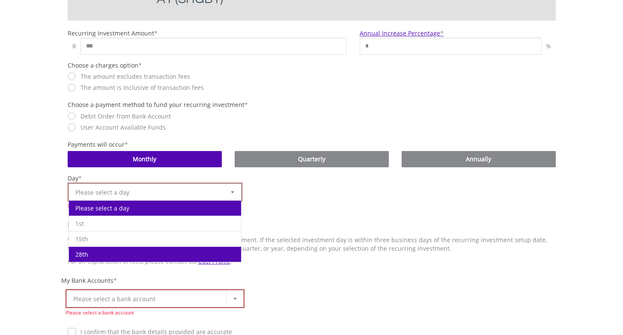
click at [91, 251] on li "28th" at bounding box center [155, 254] width 172 height 15
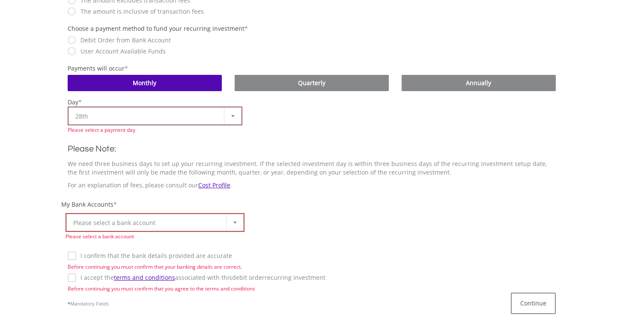
scroll to position [366, 0]
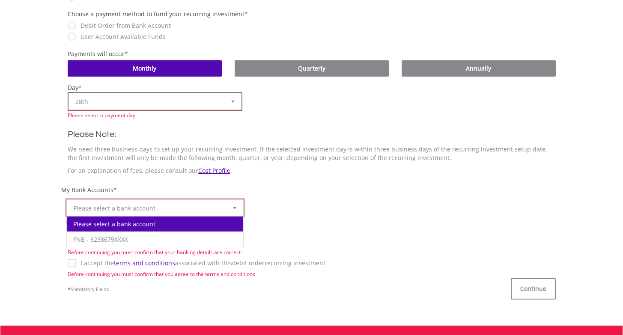
click at [238, 202] on div at bounding box center [234, 208] width 17 height 16
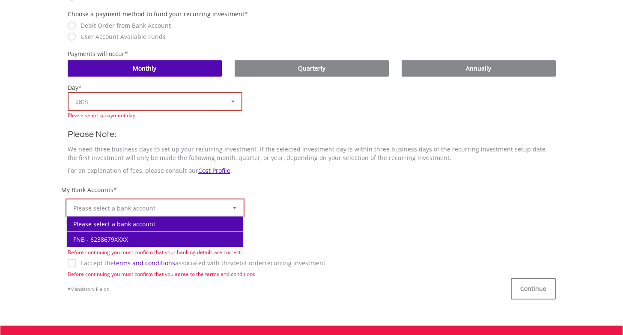
click at [131, 236] on li "FNB - 6238679XXXX" at bounding box center [155, 239] width 177 height 15
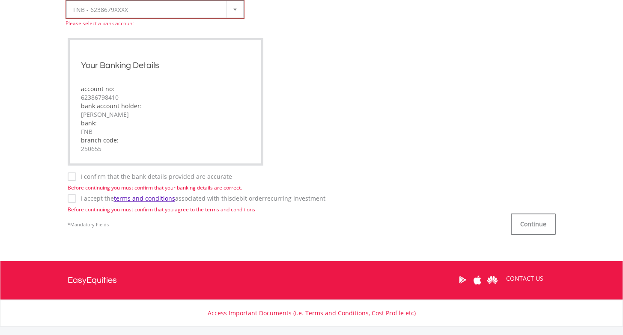
scroll to position [571, 0]
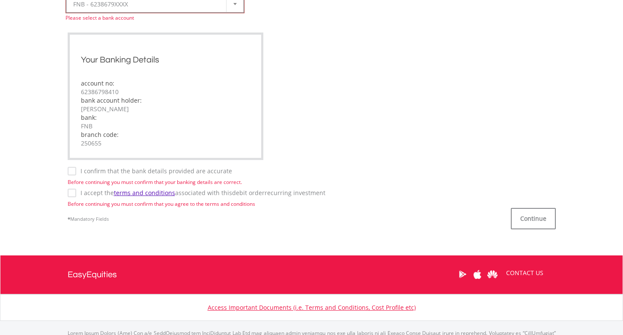
click at [76, 171] on label "I confirm that the bank details provided are accurate" at bounding box center [154, 171] width 156 height 9
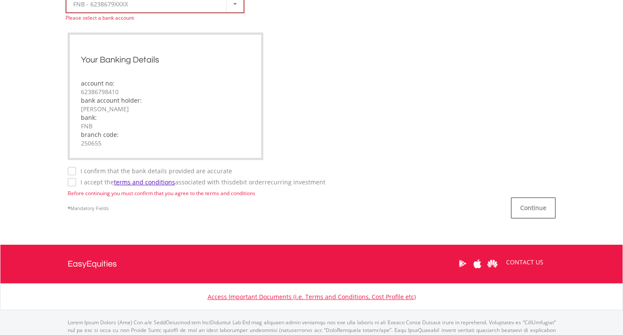
click at [76, 186] on label "I accept the terms and conditions associated with this Debit Order recurring in…" at bounding box center [200, 182] width 249 height 9
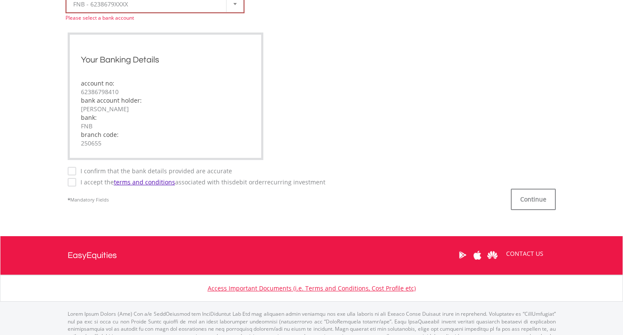
click at [330, 182] on div "I accept the terms and conditions associated with this Debit Order recurring in…" at bounding box center [312, 182] width 488 height 9
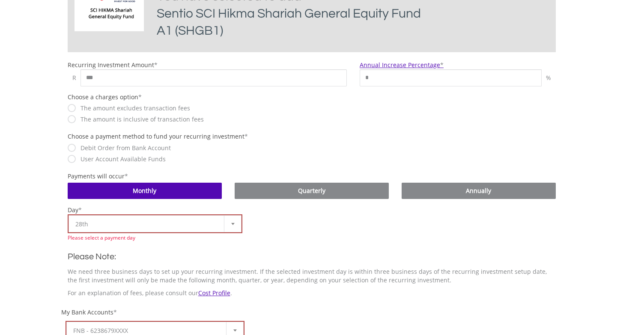
scroll to position [288, 0]
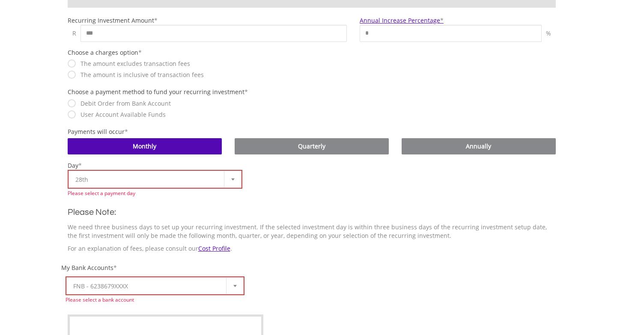
click at [343, 204] on div "Please Note: We need three business days to set up your recurring investment. I…" at bounding box center [311, 227] width 501 height 60
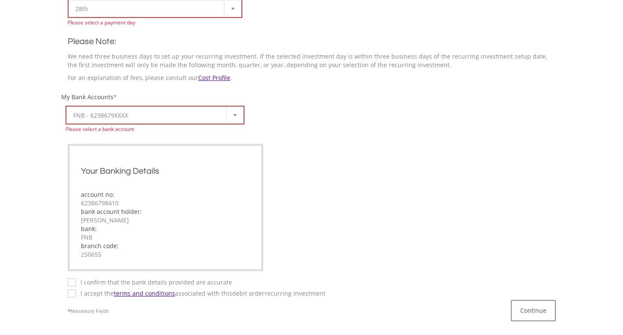
scroll to position [544, 0]
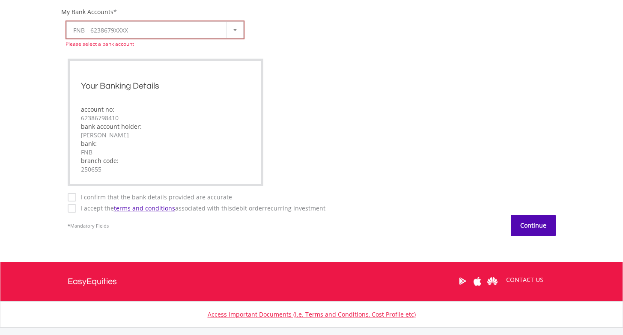
click at [530, 235] on button "Continue" at bounding box center [533, 225] width 45 height 21
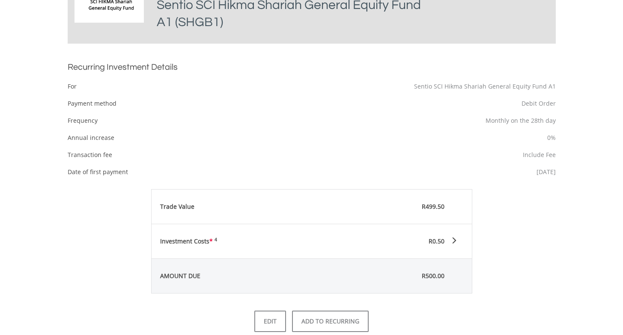
scroll to position [336, 0]
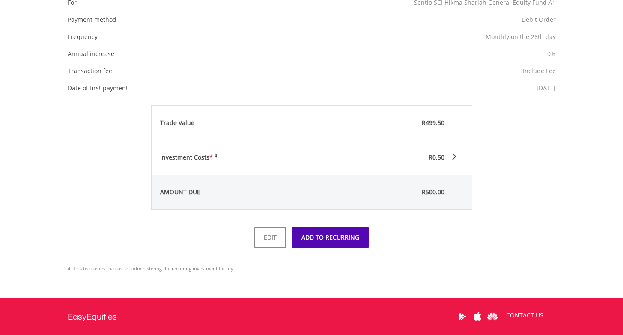
click at [338, 241] on button "ADD TO RECURRING" at bounding box center [330, 237] width 77 height 21
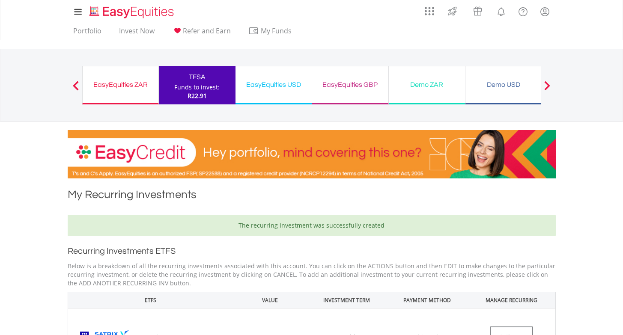
click at [130, 85] on div "EasyEquities ZAR" at bounding box center [120, 85] width 65 height 12
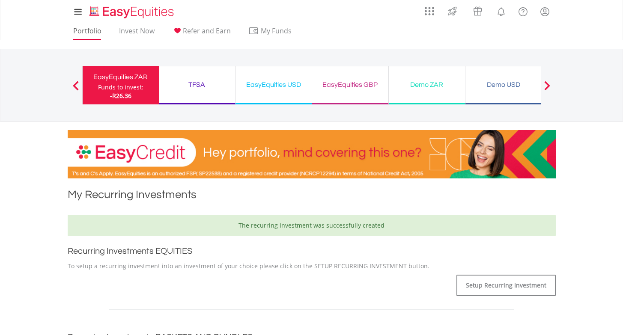
click at [88, 33] on link "Portfolio" at bounding box center [87, 33] width 35 height 13
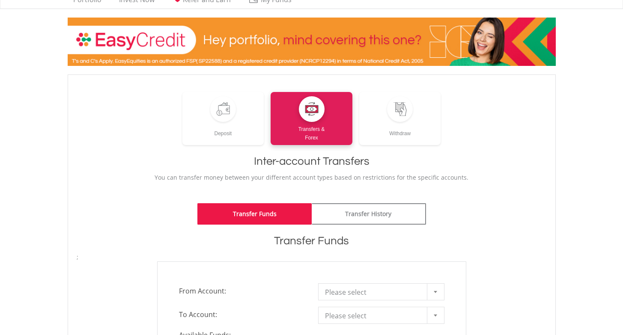
scroll to position [12, 0]
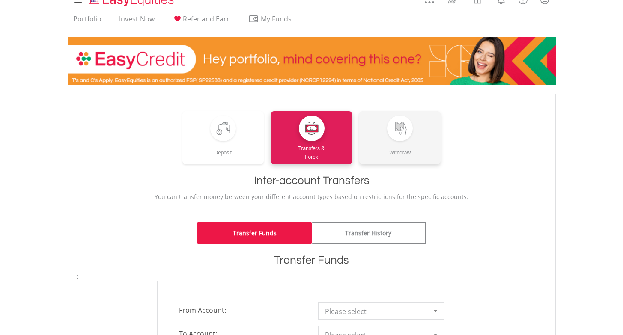
click at [407, 140] on link "Withdraw" at bounding box center [400, 137] width 82 height 53
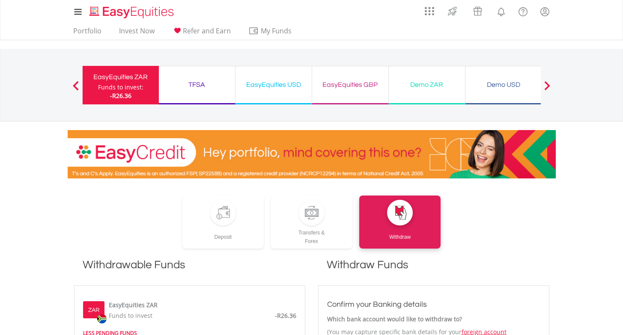
click at [190, 86] on div "TFSA" at bounding box center [197, 85] width 66 height 12
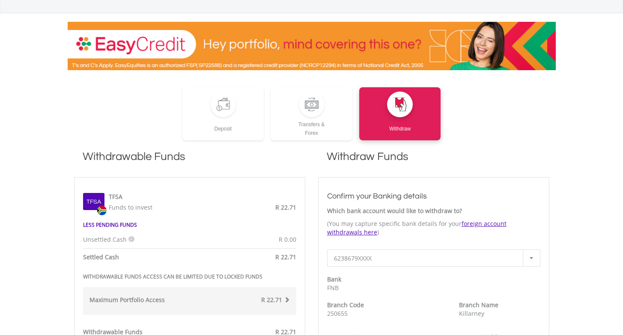
scroll to position [106, 0]
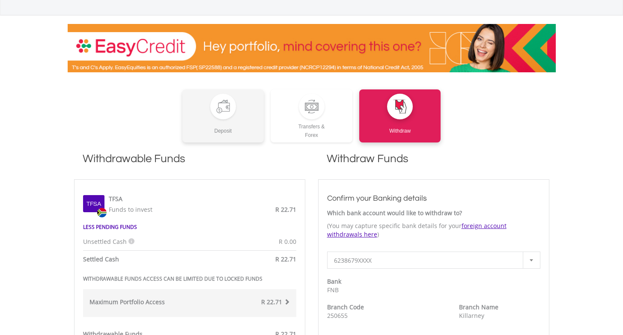
click at [229, 116] on div at bounding box center [223, 107] width 26 height 26
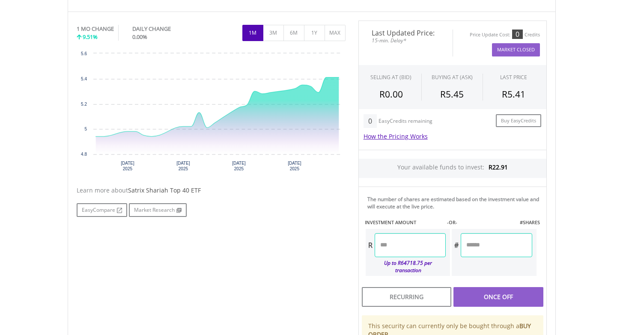
scroll to position [295, 0]
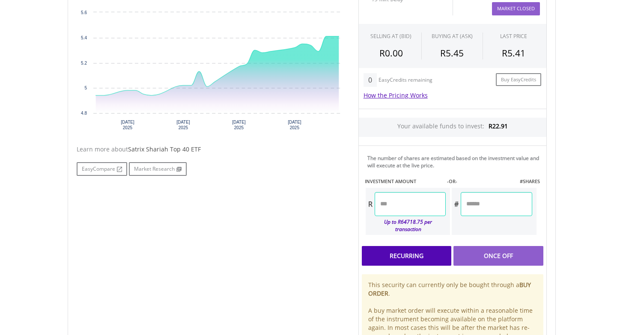
click at [375, 258] on div "Recurring" at bounding box center [406, 256] width 89 height 20
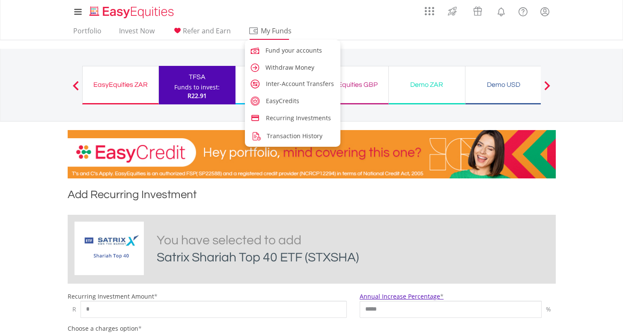
click at [279, 36] on span "My Funds" at bounding box center [276, 30] width 56 height 11
click at [281, 54] on span "Fund your accounts" at bounding box center [295, 50] width 56 height 8
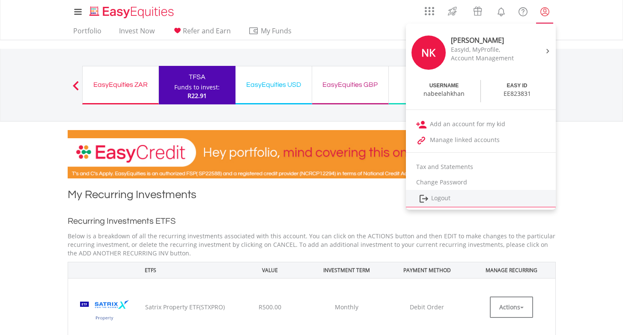
click at [435, 196] on link "Logout" at bounding box center [481, 199] width 150 height 18
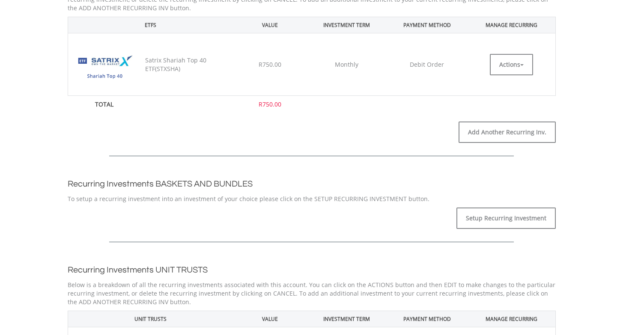
scroll to position [139, 0]
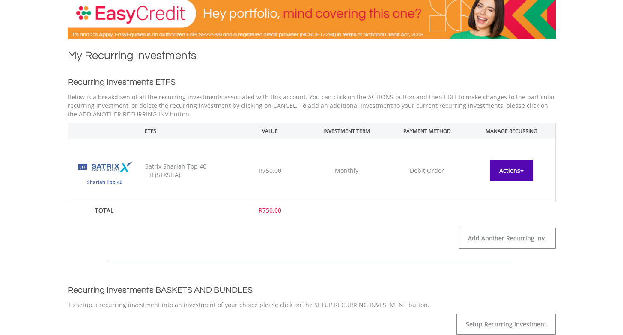
click at [522, 172] on span "button" at bounding box center [521, 171] width 3 height 2
click at [505, 190] on link "EDIT" at bounding box center [511, 189] width 43 height 11
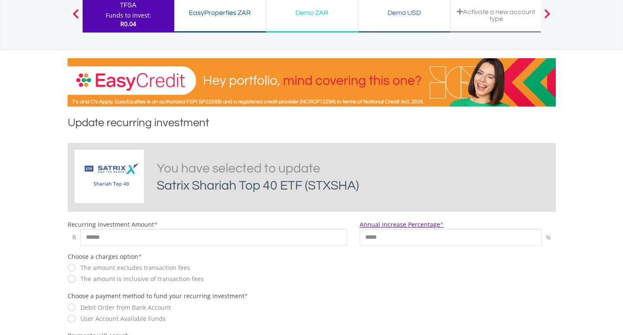
scroll to position [93, 0]
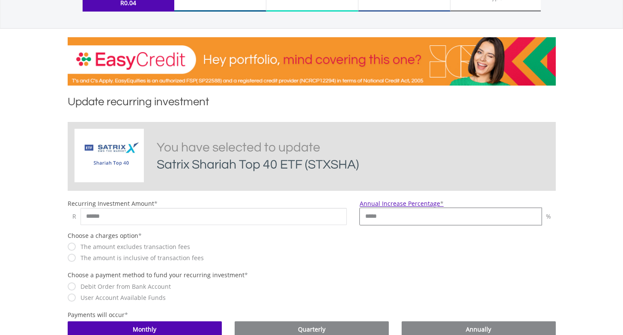
click at [395, 217] on input "*****" at bounding box center [451, 216] width 182 height 17
type input "*"
click at [361, 272] on div "Choose a payment method to fund your recurring investment * Debit Order from Ba…" at bounding box center [311, 287] width 501 height 33
drag, startPoint x: 124, startPoint y: 216, endPoint x: 70, endPoint y: 216, distance: 54.4
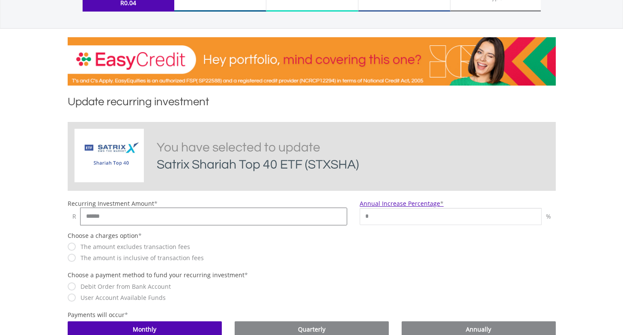
click at [70, 216] on div "R ******" at bounding box center [207, 216] width 279 height 17
type input "****"
click at [357, 234] on div "Choose a charges option * The amount excludes transaction fees The amount is in…" at bounding box center [311, 252] width 501 height 40
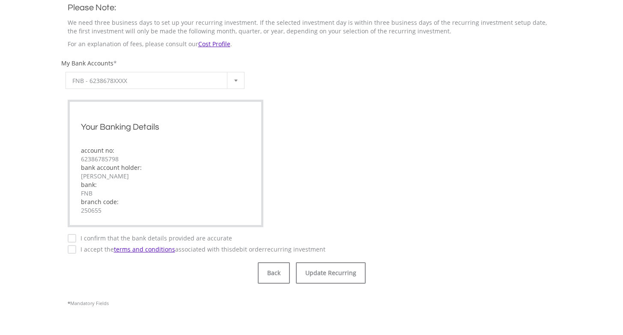
scroll to position [472, 0]
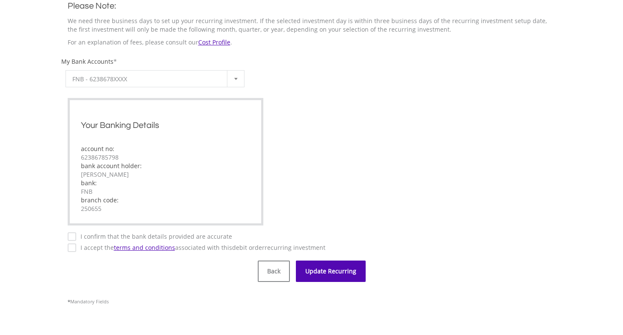
click at [339, 274] on button "Update Recurring" at bounding box center [331, 271] width 70 height 21
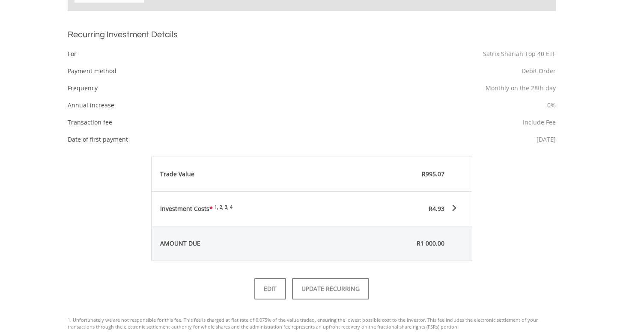
scroll to position [302, 0]
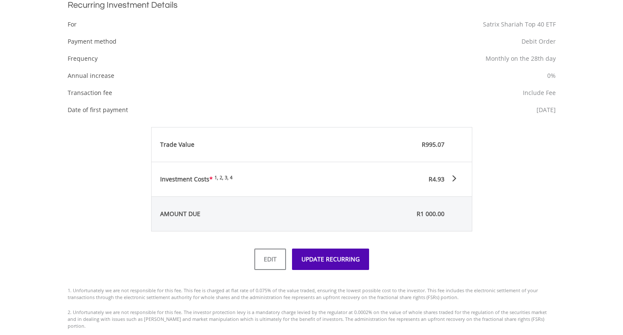
click at [365, 261] on button "UPDATE RECURRING" at bounding box center [330, 259] width 77 height 21
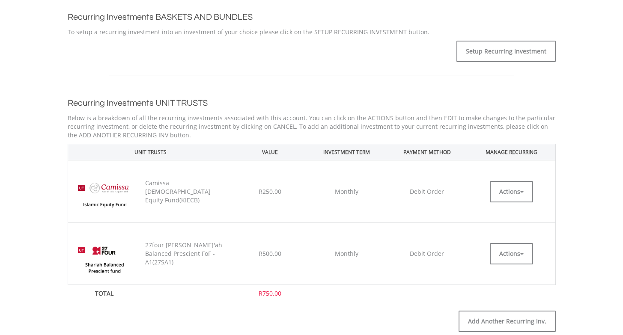
scroll to position [473, 0]
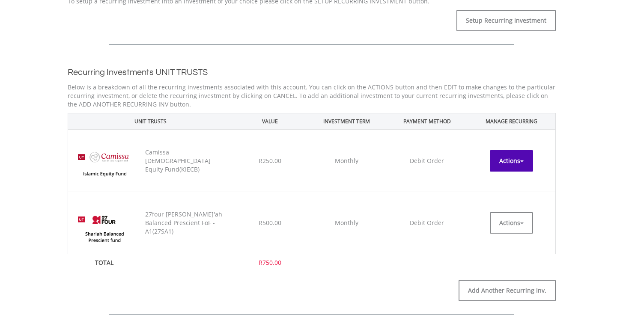
click at [517, 157] on button "Actions" at bounding box center [511, 160] width 43 height 21
click at [507, 179] on link "EDIT" at bounding box center [511, 180] width 43 height 11
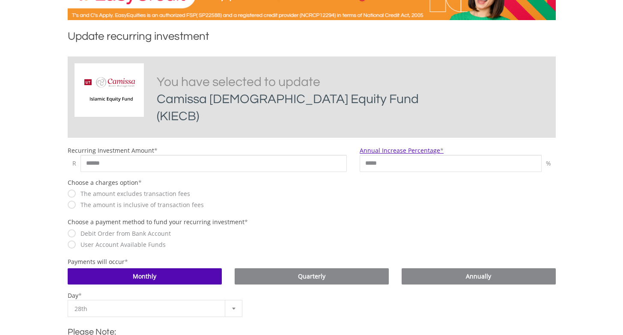
scroll to position [167, 0]
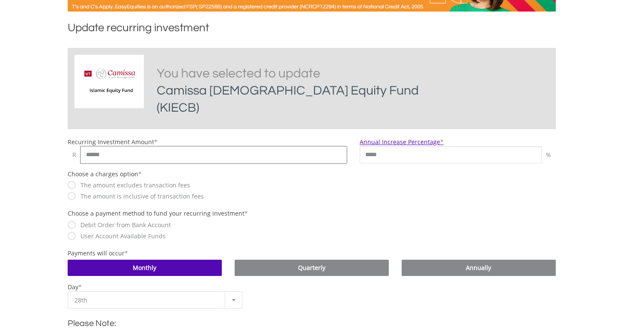
drag, startPoint x: 128, startPoint y: 150, endPoint x: 77, endPoint y: 144, distance: 51.2
click at [77, 146] on div "R ******" at bounding box center [207, 154] width 279 height 17
type input "***"
click at [277, 181] on div "The amount excludes transaction fees" at bounding box center [207, 185] width 279 height 9
click at [354, 170] on div "Choose a charges option * The amount excludes transaction fees The amount is in…" at bounding box center [311, 190] width 501 height 40
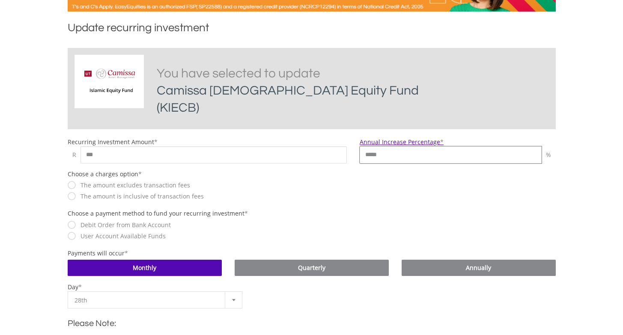
drag, startPoint x: 389, startPoint y: 143, endPoint x: 359, endPoint y: 143, distance: 30.0
click at [359, 143] on div "Annual Increase Percentage * ***** %" at bounding box center [457, 151] width 209 height 26
type input "*"
click at [347, 209] on div "Choose a payment method to fund your recurring investment * Debit Order from Ba…" at bounding box center [311, 225] width 501 height 33
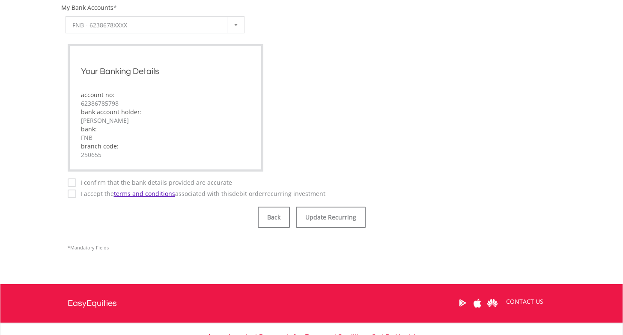
scroll to position [567, 0]
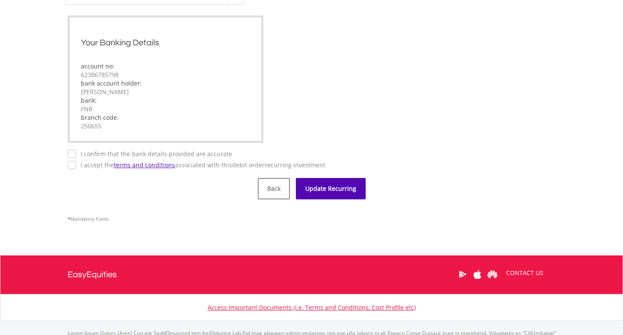
click at [344, 179] on button "Update Recurring" at bounding box center [331, 188] width 70 height 21
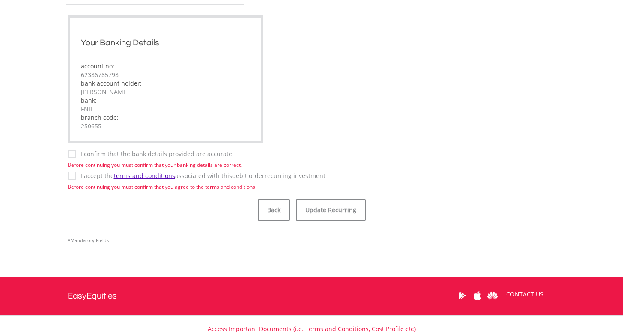
click at [76, 150] on label "I confirm that the bank details provided are accurate" at bounding box center [154, 154] width 156 height 9
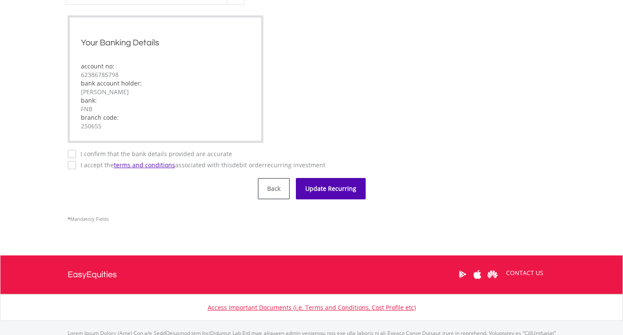
click at [335, 178] on button "Update Recurring" at bounding box center [331, 188] width 70 height 21
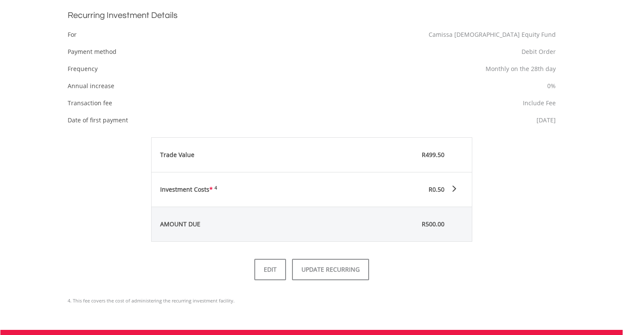
scroll to position [322, 0]
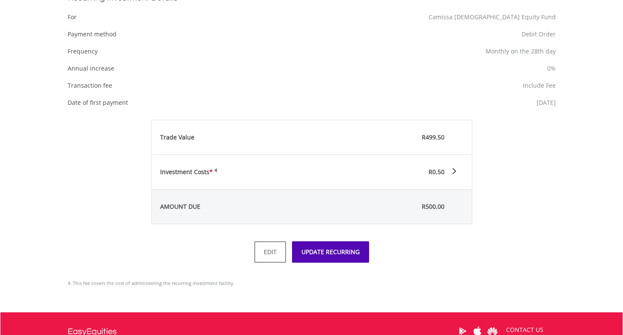
click at [347, 242] on button "UPDATE RECURRING" at bounding box center [330, 251] width 77 height 21
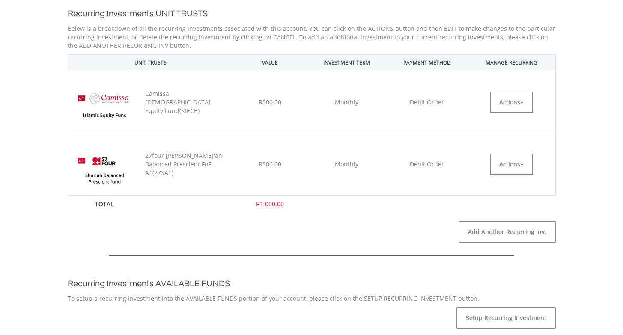
scroll to position [558, 0]
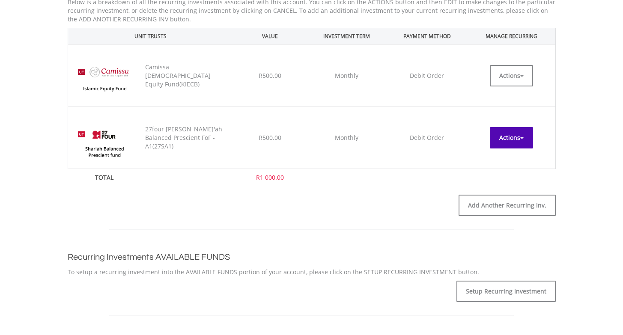
click at [510, 140] on button "Actions" at bounding box center [511, 137] width 43 height 21
click at [373, 202] on div at bounding box center [311, 219] width 501 height 48
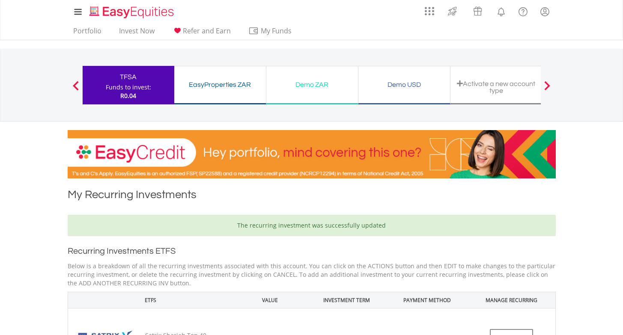
scroll to position [0, 0]
click at [140, 86] on div "Funds to invest:" at bounding box center [128, 87] width 45 height 9
click at [93, 33] on link "Portfolio" at bounding box center [87, 33] width 35 height 13
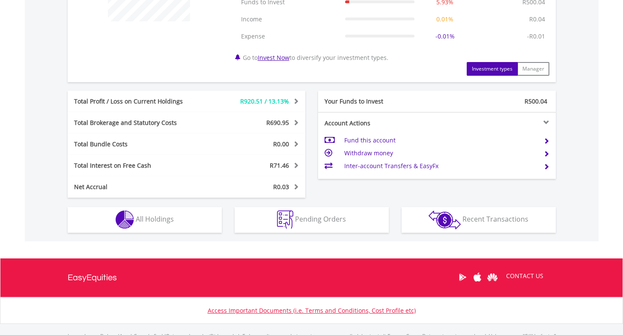
scroll to position [401, 0]
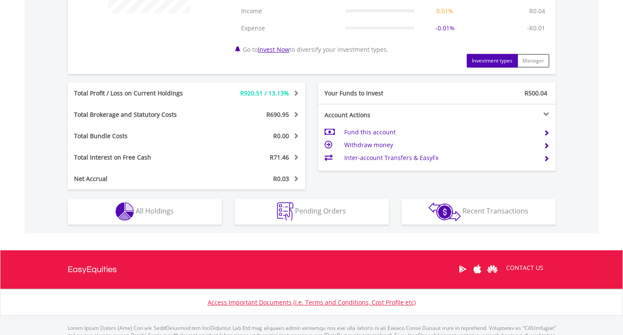
click at [160, 214] on span "All Holdings" at bounding box center [155, 210] width 38 height 9
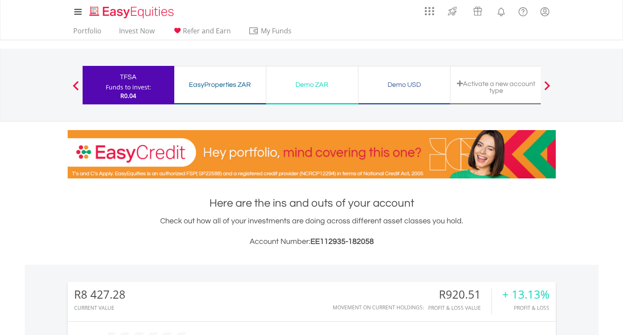
scroll to position [0, 0]
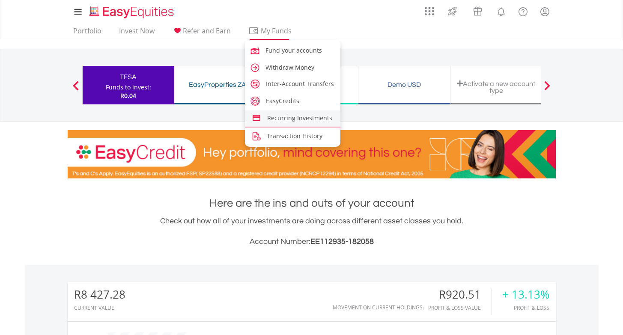
click at [285, 116] on span "Recurring Investments" at bounding box center [299, 118] width 65 height 8
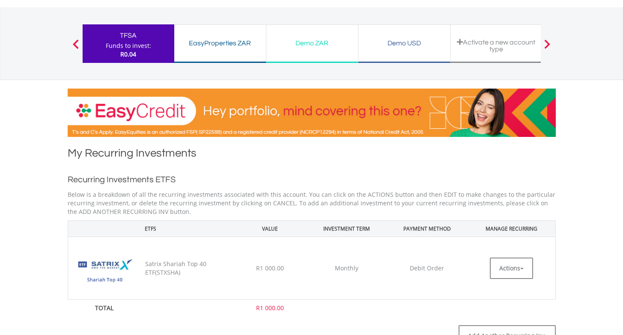
scroll to position [75, 0]
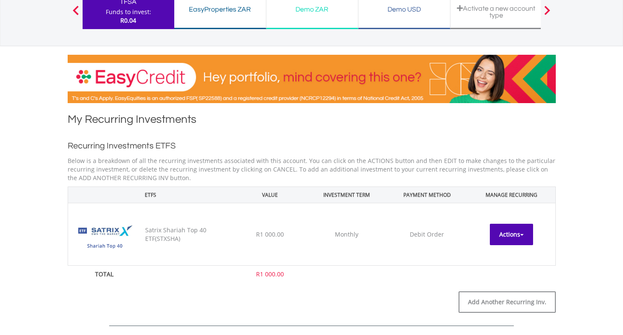
click at [502, 238] on button "Actions" at bounding box center [511, 234] width 43 height 21
click at [505, 253] on link "EDIT" at bounding box center [511, 253] width 43 height 11
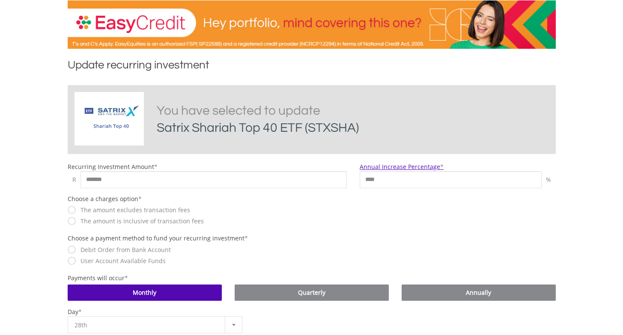
scroll to position [128, 0]
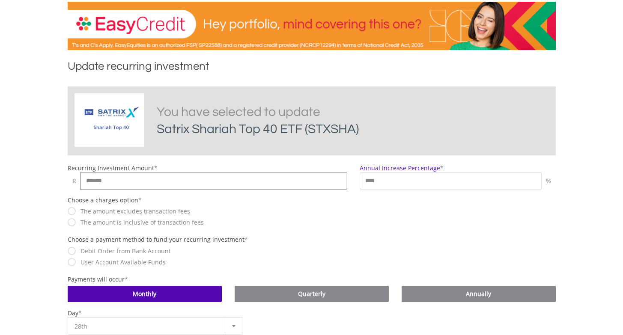
click at [126, 179] on input "*******" at bounding box center [213, 180] width 267 height 17
drag, startPoint x: 133, startPoint y: 180, endPoint x: 72, endPoint y: 180, distance: 60.8
click at [72, 180] on div "R *******" at bounding box center [207, 180] width 279 height 17
click at [317, 214] on div "The amount excludes transaction fees" at bounding box center [207, 211] width 279 height 9
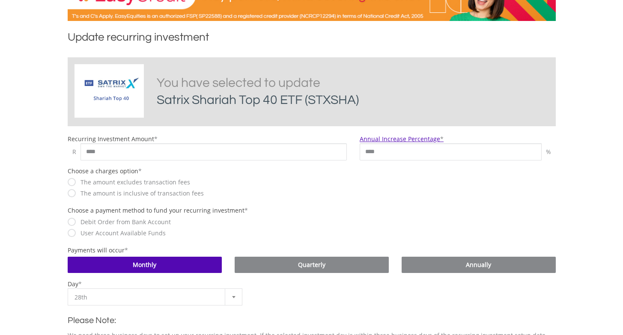
scroll to position [183, 0]
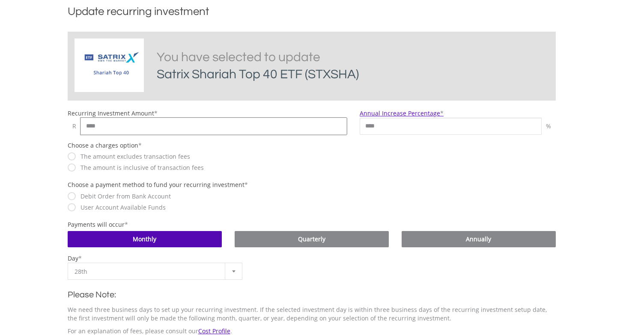
drag, startPoint x: 112, startPoint y: 123, endPoint x: 56, endPoint y: 123, distance: 56.5
click at [56, 123] on body "My Investments Invest Now New Listings Sell My Recurring Investments Pending Or…" at bounding box center [311, 287] width 623 height 941
type input "****"
click at [422, 190] on div "Choose a payment method to fund your recurring investment * Debit Order from Ba…" at bounding box center [311, 197] width 501 height 33
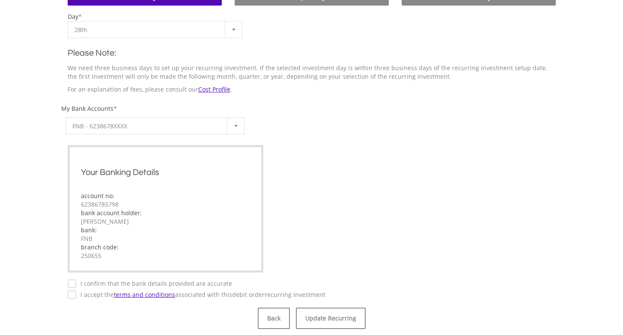
scroll to position [548, 0]
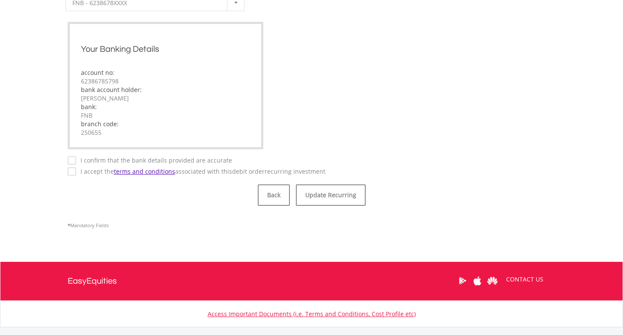
click at [76, 162] on label "I confirm that the bank details provided are accurate" at bounding box center [154, 160] width 156 height 9
click at [333, 198] on button "Update Recurring" at bounding box center [331, 194] width 70 height 21
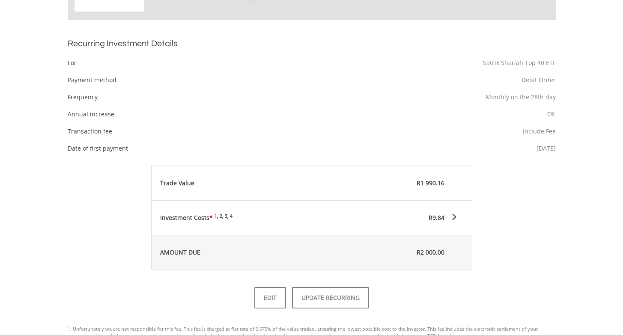
scroll to position [293, 0]
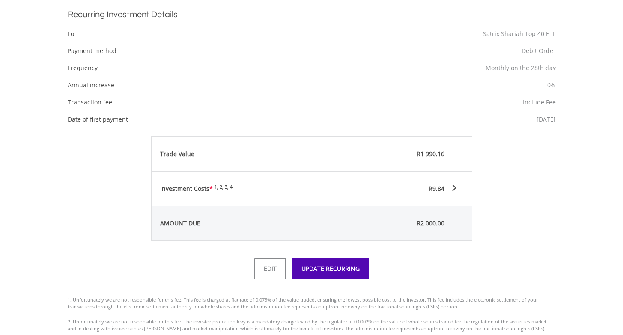
click at [327, 266] on button "UPDATE RECURRING" at bounding box center [330, 268] width 77 height 21
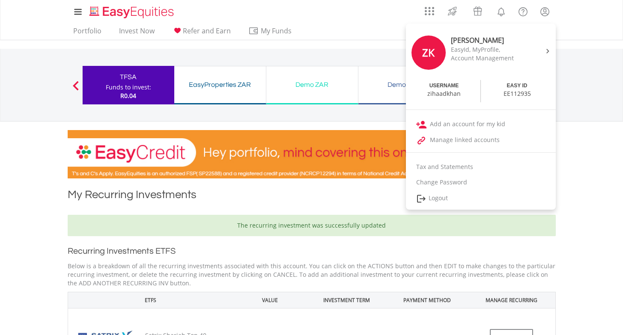
click at [439, 167] on link "Tax and Statements" at bounding box center [481, 166] width 150 height 15
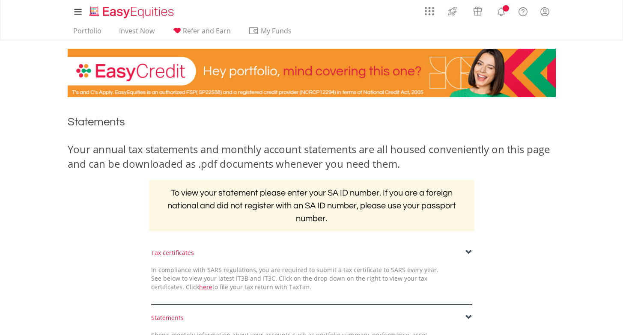
scroll to position [184, 0]
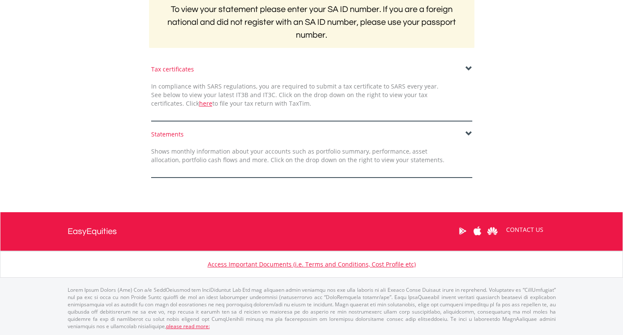
click at [469, 67] on span at bounding box center [468, 68] width 7 height 7
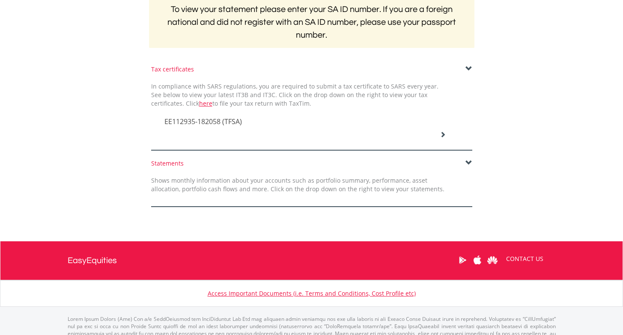
click at [227, 122] on span "EE112935-182058 (TFSA)" at bounding box center [202, 121] width 77 height 9
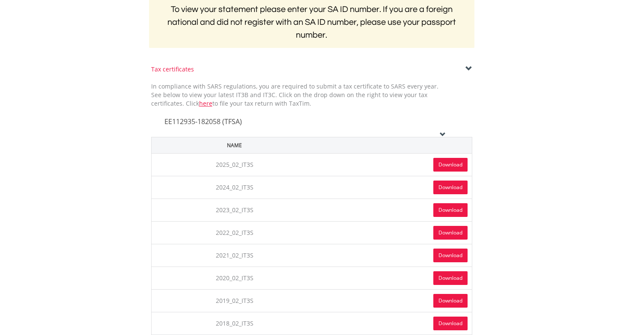
click at [447, 165] on link "Download" at bounding box center [450, 165] width 34 height 14
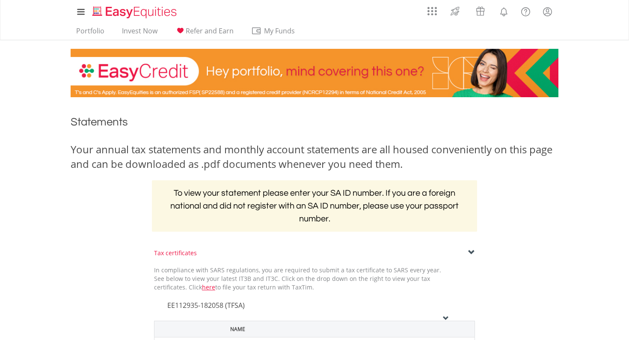
scroll to position [0, 0]
click at [86, 30] on link "Portfolio" at bounding box center [90, 33] width 35 height 13
